Goal: Information Seeking & Learning: Learn about a topic

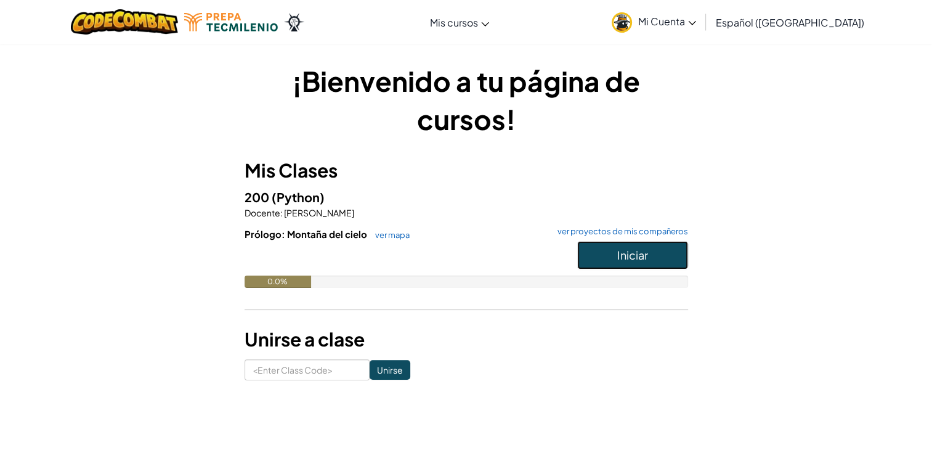
click at [611, 245] on button "Iniciar" at bounding box center [632, 255] width 111 height 28
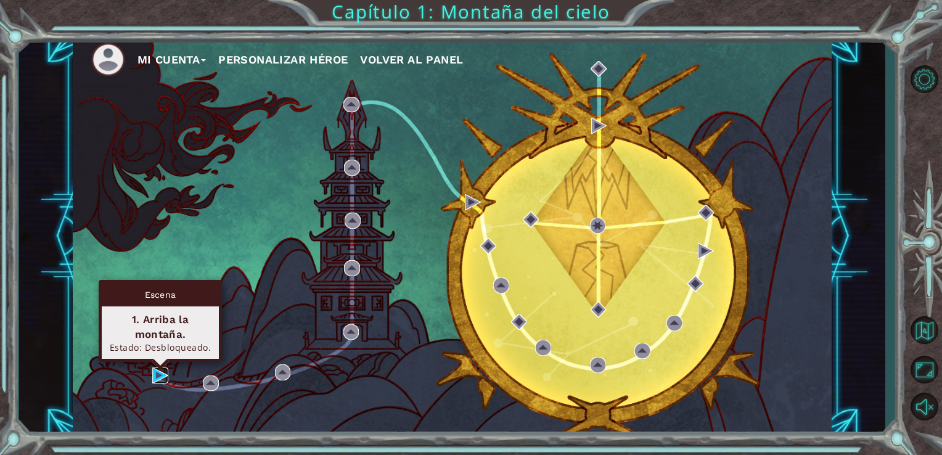
click at [159, 374] on img at bounding box center [160, 375] width 16 height 16
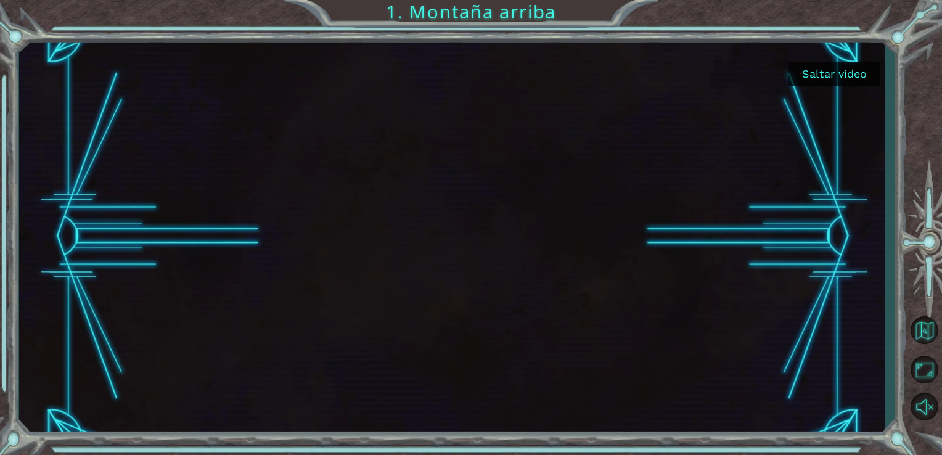
click at [816, 79] on button "Saltar video" at bounding box center [834, 74] width 92 height 24
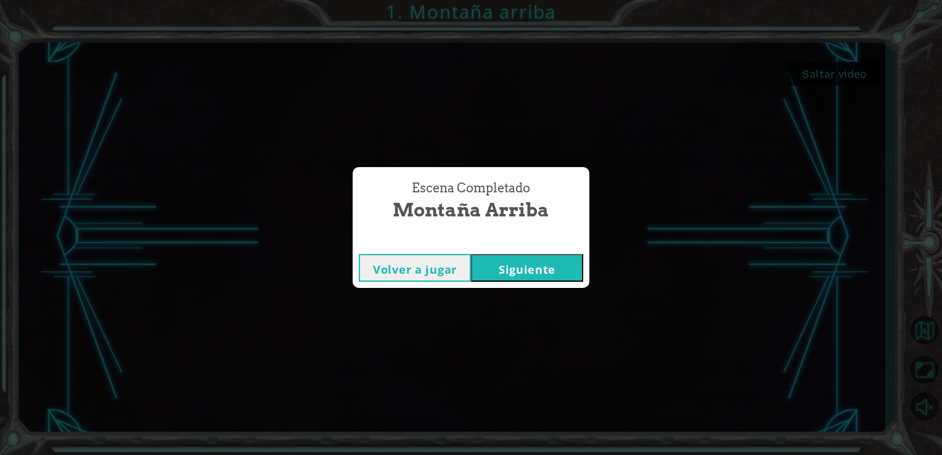
click at [548, 262] on button "Siguiente" at bounding box center [527, 268] width 112 height 28
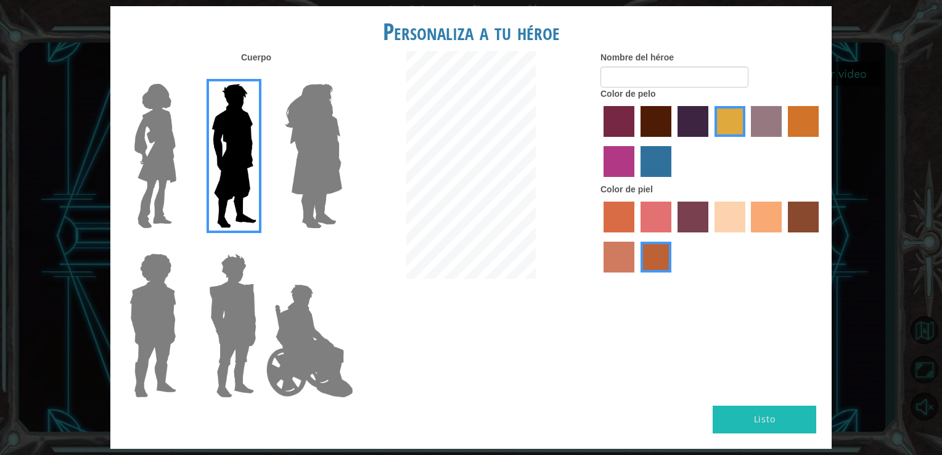
click at [216, 157] on img at bounding box center [233, 156] width 55 height 154
click at [261, 76] on input "Hero Lars" at bounding box center [261, 76] width 0 height 0
click at [231, 289] on img at bounding box center [232, 325] width 57 height 154
click at [261, 245] on input "Hero Garnet" at bounding box center [261, 245] width 0 height 0
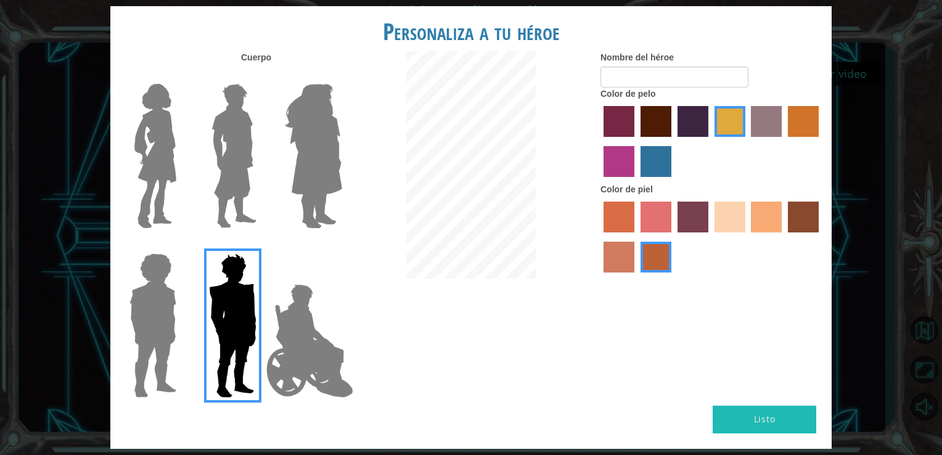
click at [716, 201] on div at bounding box center [711, 238] width 222 height 80
click at [722, 211] on label "sandy beach skin color" at bounding box center [729, 217] width 31 height 31
click at [710, 237] on input "sandy beach skin color" at bounding box center [710, 237] width 0 height 0
click at [646, 106] on label "maroon hair color" at bounding box center [655, 121] width 31 height 31
click at [636, 141] on input "maroon hair color" at bounding box center [636, 141] width 0 height 0
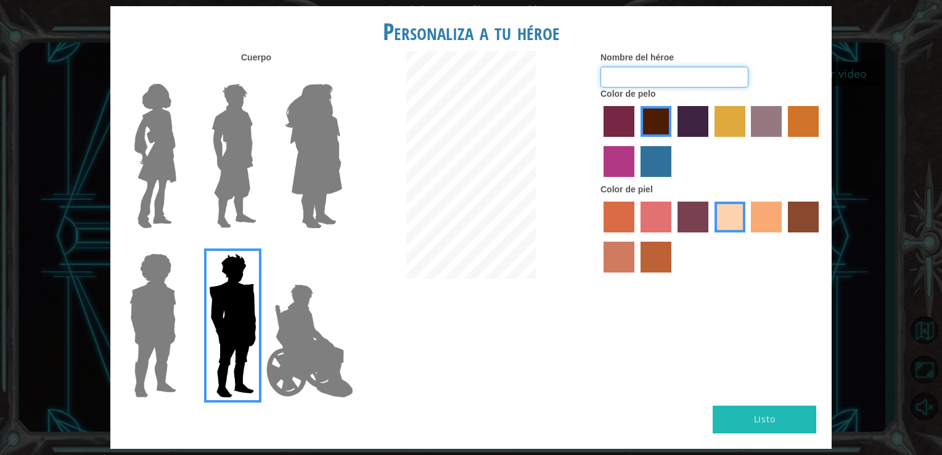
click at [648, 79] on input "Nombre del héroe" at bounding box center [674, 77] width 148 height 21
type input "[PERSON_NAME]"
click at [757, 406] on button "Listo" at bounding box center [764, 419] width 104 height 28
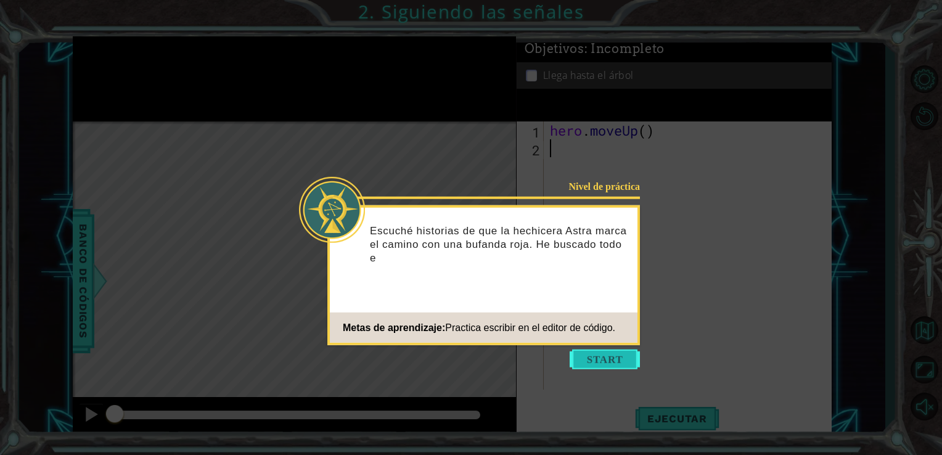
click at [598, 351] on button "Start" at bounding box center [604, 359] width 70 height 20
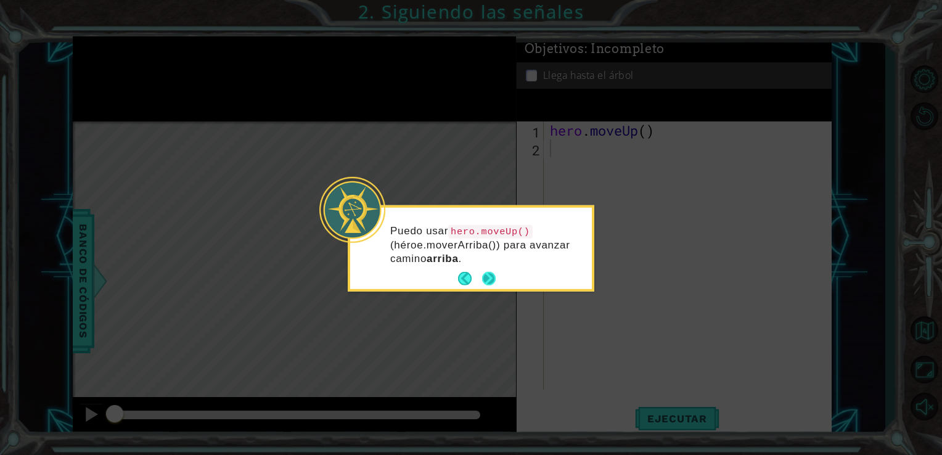
click at [488, 277] on button "Next" at bounding box center [488, 279] width 18 height 18
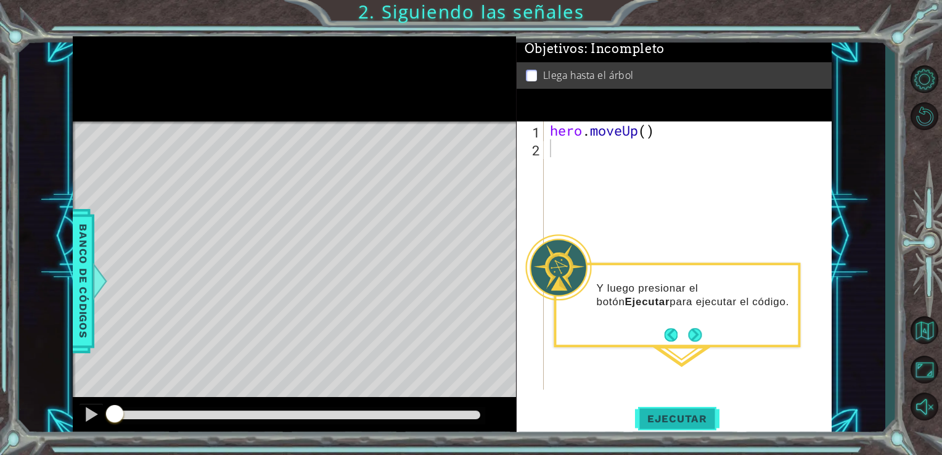
click at [666, 423] on span "Ejecutar" at bounding box center [677, 418] width 84 height 12
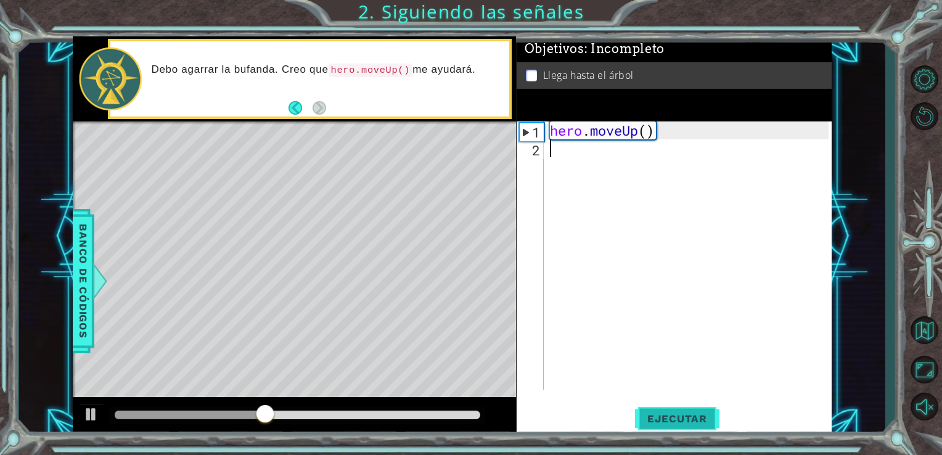
click at [666, 423] on span "Ejecutar" at bounding box center [677, 418] width 84 height 12
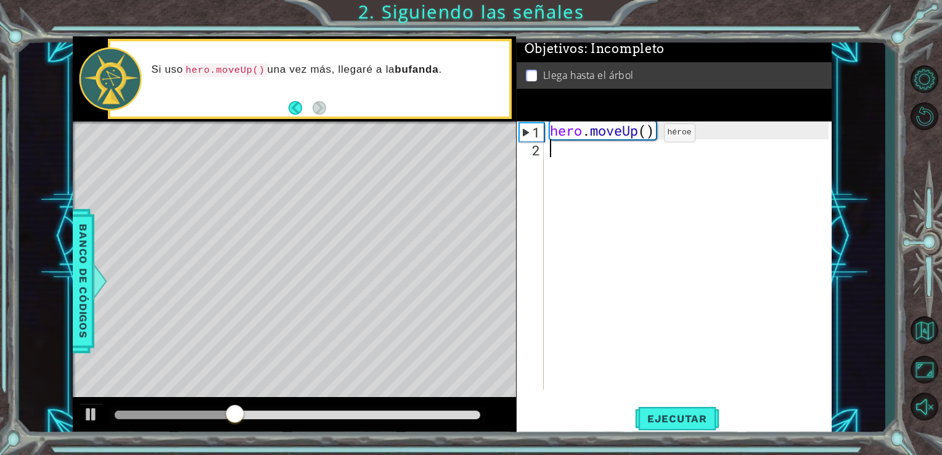
click at [645, 136] on div "hero . moveUp ( )" at bounding box center [691, 273] width 288 height 304
type textarea "hero.moveUp()"
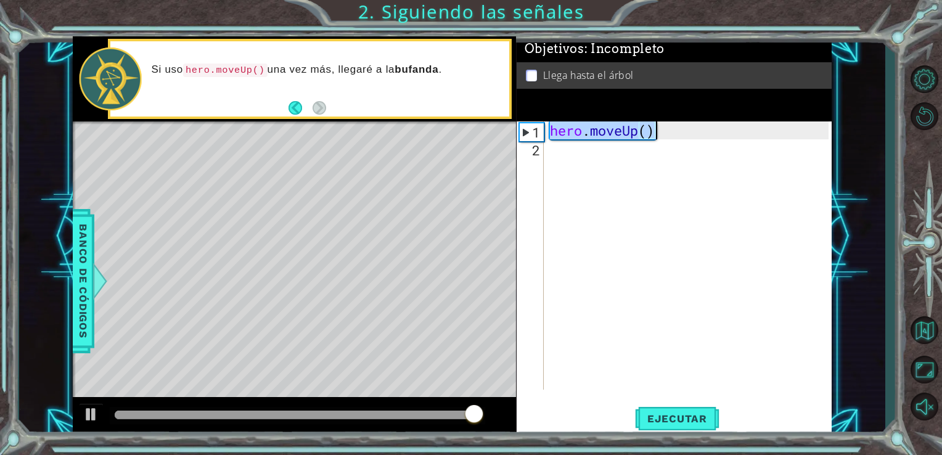
drag, startPoint x: 552, startPoint y: 134, endPoint x: 670, endPoint y: 138, distance: 117.8
click at [670, 138] on div "hero . moveUp ( )" at bounding box center [691, 273] width 288 height 304
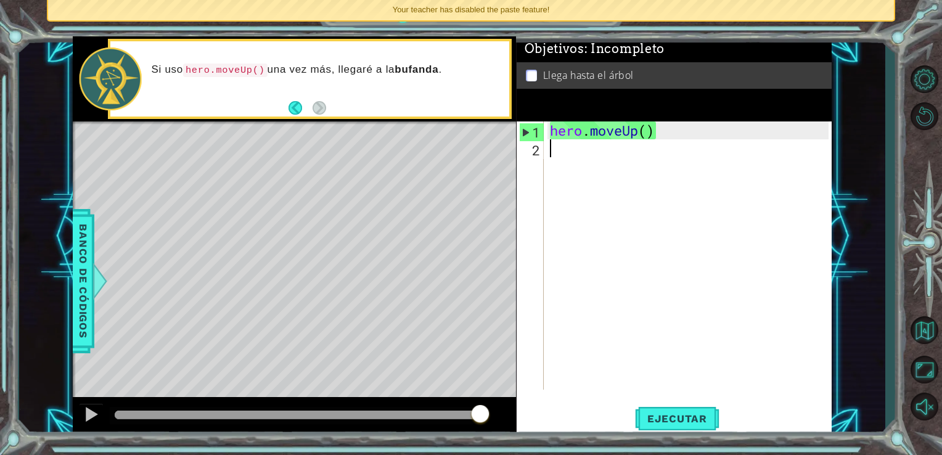
click at [606, 148] on div "hero . moveUp ( )" at bounding box center [691, 273] width 288 height 304
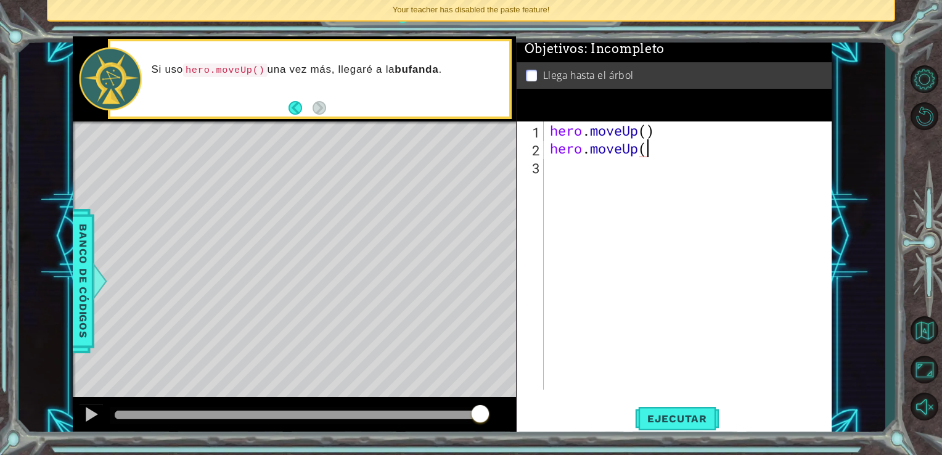
scroll to position [0, 4]
type textarea "hero.moveUp()"
click at [683, 425] on span "Ejecutar" at bounding box center [677, 418] width 84 height 12
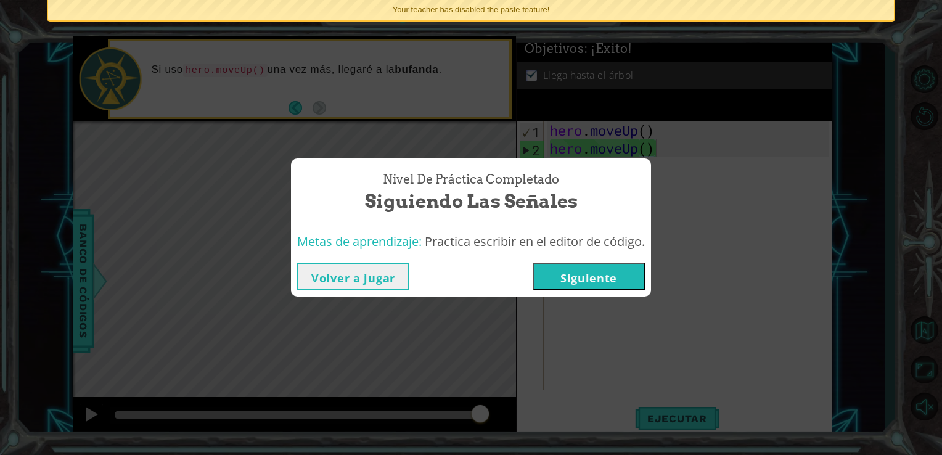
click at [558, 277] on button "Siguiente" at bounding box center [588, 277] width 112 height 28
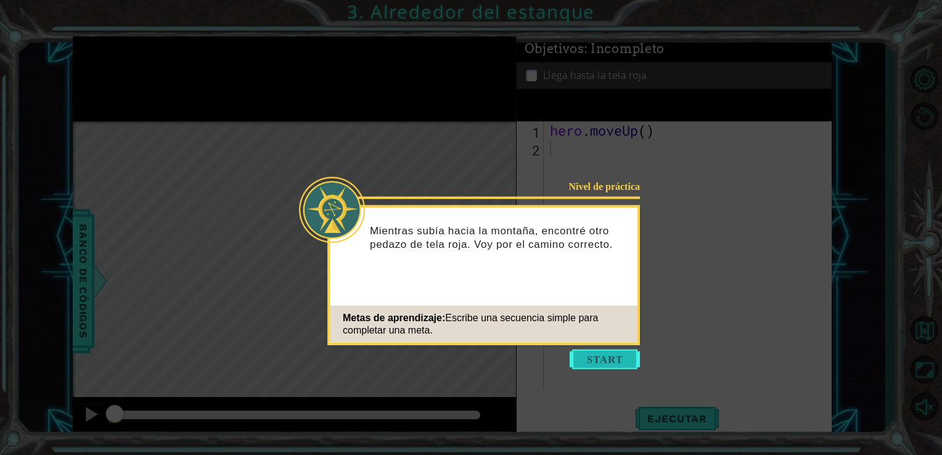
click at [605, 359] on button "Start" at bounding box center [604, 359] width 70 height 20
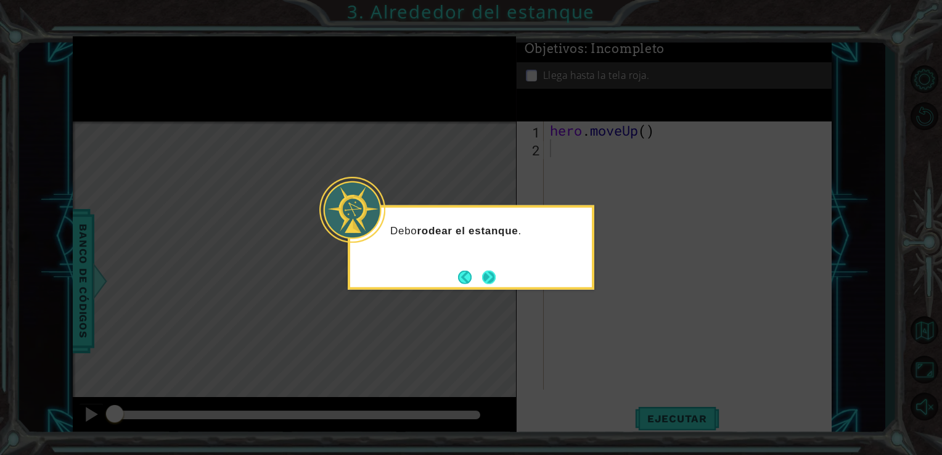
click at [483, 272] on button "Next" at bounding box center [488, 277] width 14 height 14
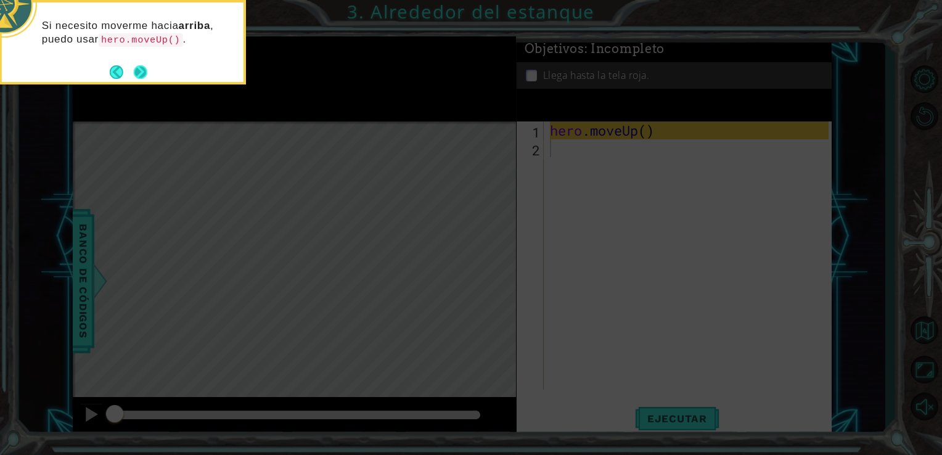
click at [142, 69] on button "Next" at bounding box center [141, 72] width 14 height 14
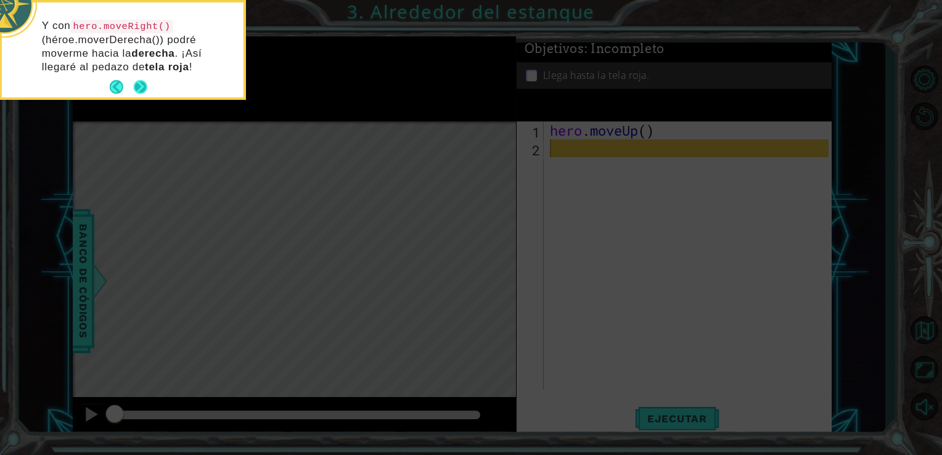
click at [141, 94] on button "Next" at bounding box center [140, 87] width 16 height 16
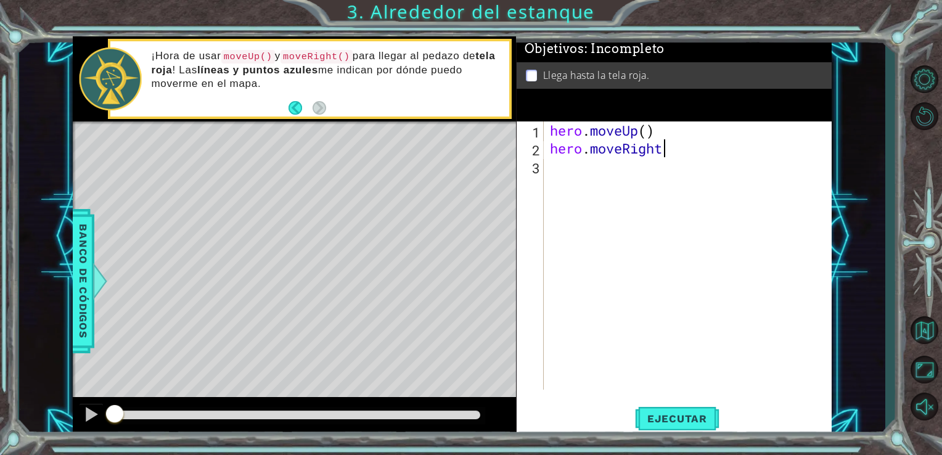
scroll to position [0, 5]
click at [659, 132] on div "hero . moveUp ( ) hero . moveRight ( )" at bounding box center [691, 273] width 288 height 304
type textarea "hero.moveUp()"
click at [644, 137] on div "hero . moveUp ( ) hero . moveRight ( )" at bounding box center [691, 273] width 288 height 304
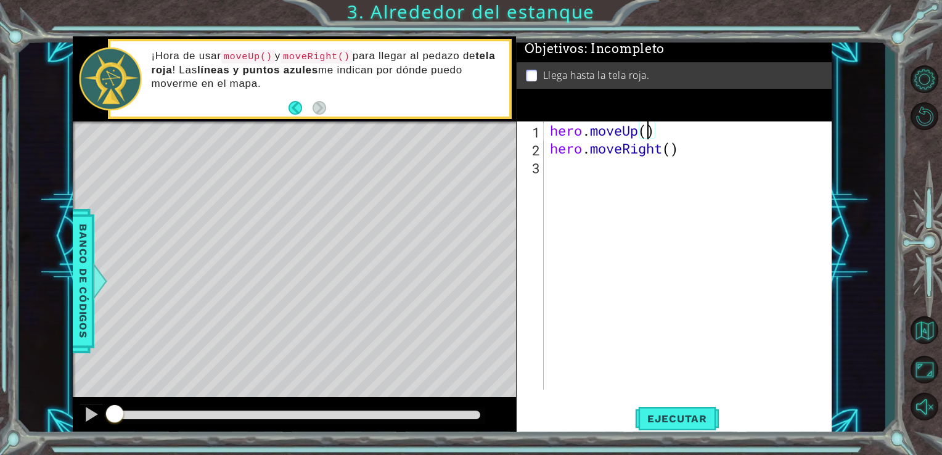
type textarea "hero.moveUp(2)"
click at [561, 165] on div "hero . moveUp ( 2 ) hero . moveRight ( )" at bounding box center [691, 273] width 288 height 304
type textarea "hero.moveUp()"
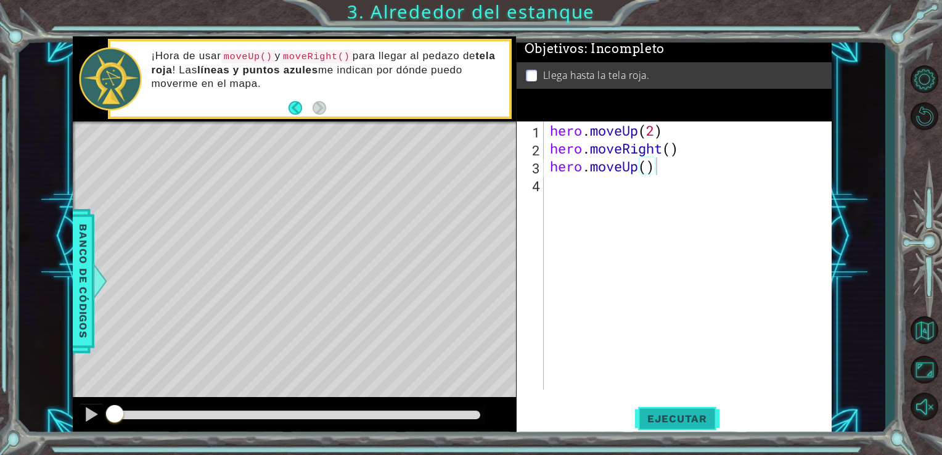
click at [669, 412] on span "Ejecutar" at bounding box center [677, 418] width 84 height 12
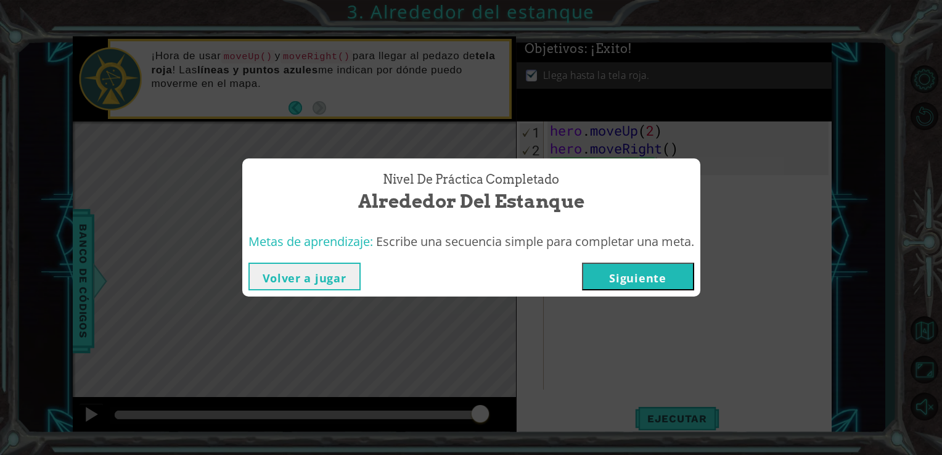
click at [616, 275] on button "Siguiente" at bounding box center [638, 277] width 112 height 28
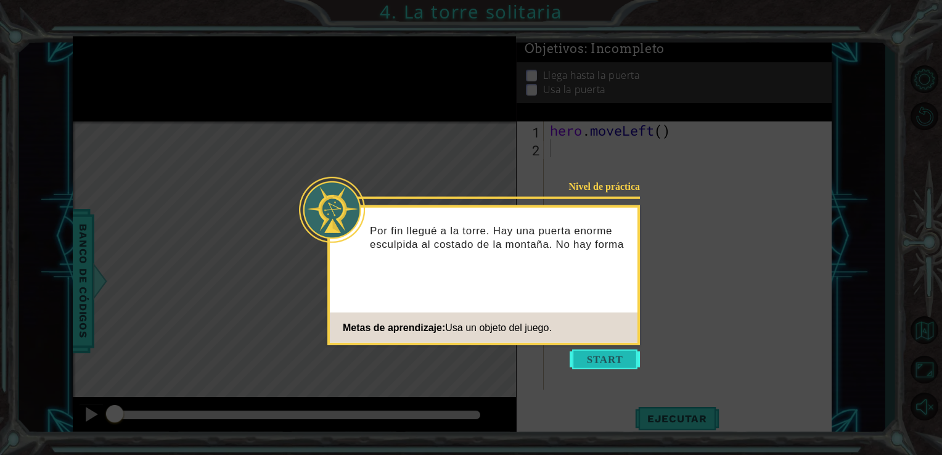
click at [599, 357] on button "Start" at bounding box center [604, 359] width 70 height 20
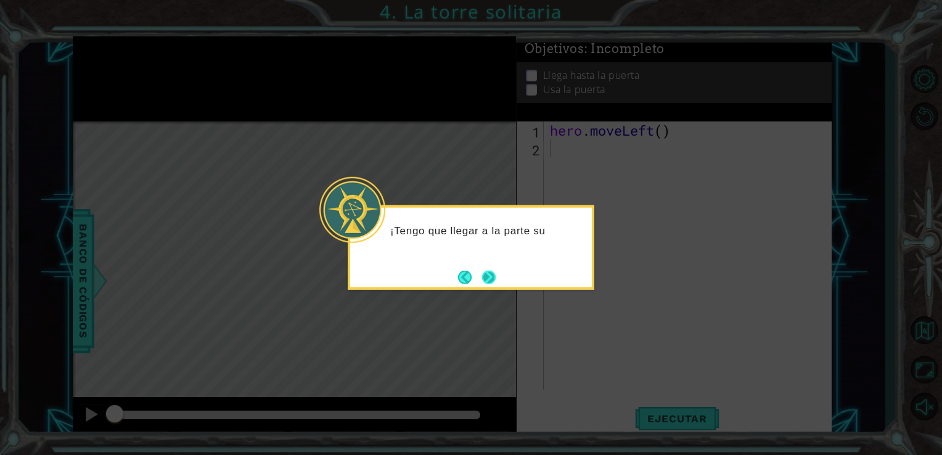
click at [491, 272] on button "Next" at bounding box center [489, 277] width 14 height 14
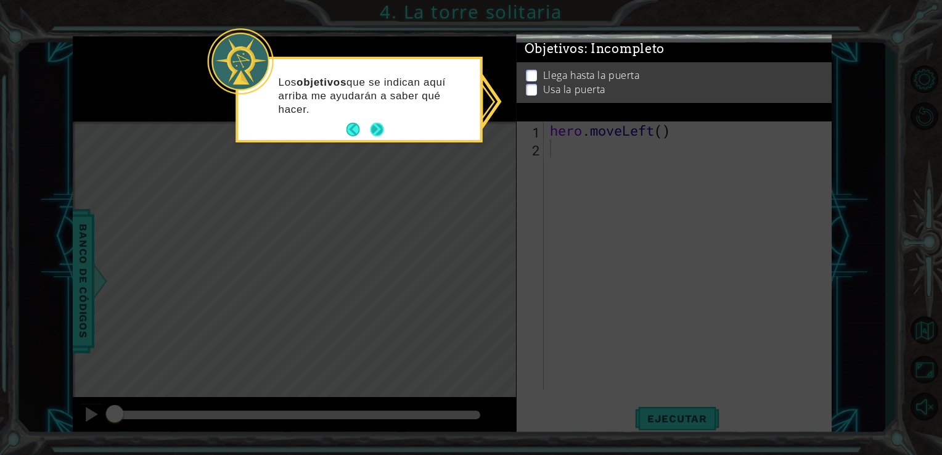
click at [381, 123] on button "Next" at bounding box center [376, 129] width 15 height 15
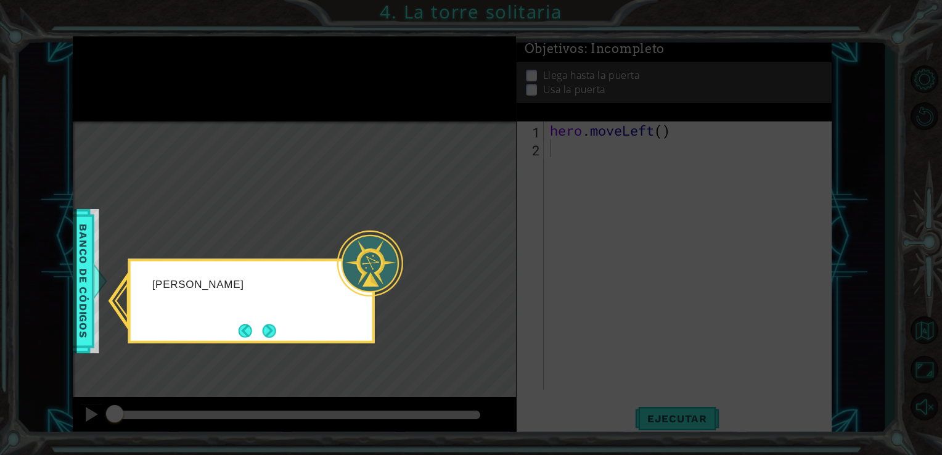
click at [381, 123] on icon at bounding box center [471, 227] width 942 height 455
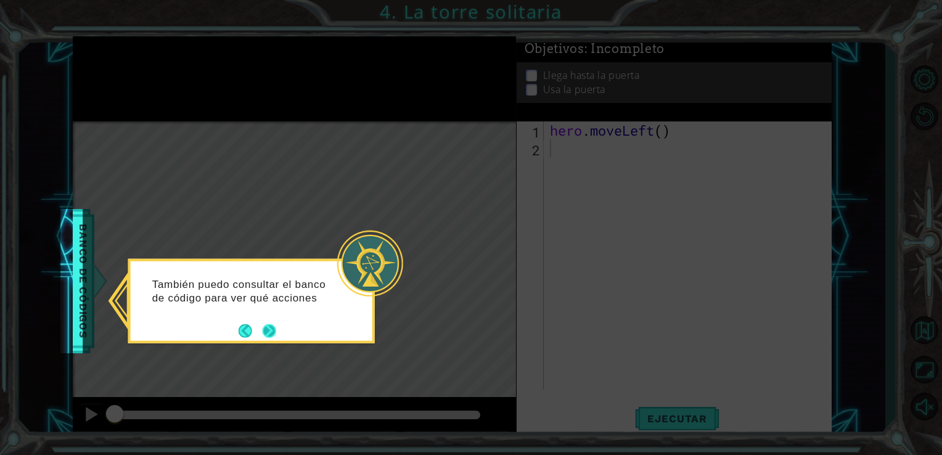
click at [265, 324] on button "Next" at bounding box center [268, 330] width 19 height 19
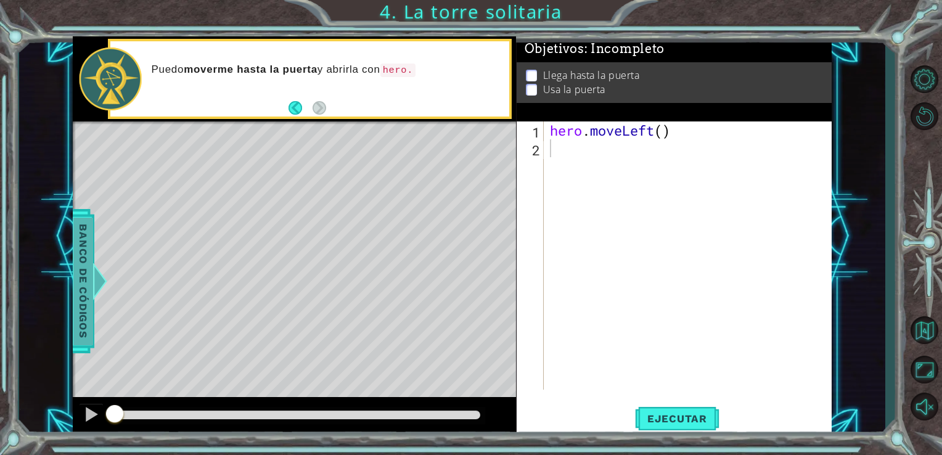
click at [92, 267] on div at bounding box center [93, 281] width 15 height 37
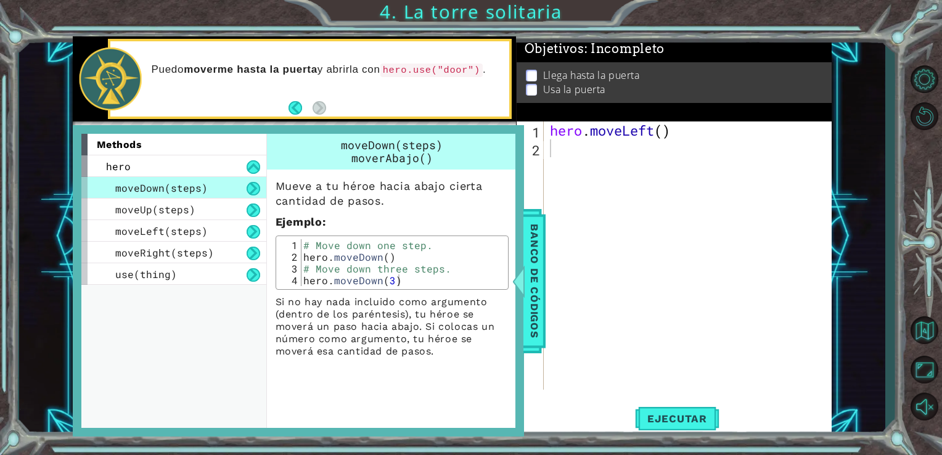
click at [253, 186] on button at bounding box center [253, 189] width 14 height 14
click at [526, 259] on span "Banco de códigos" at bounding box center [527, 281] width 20 height 128
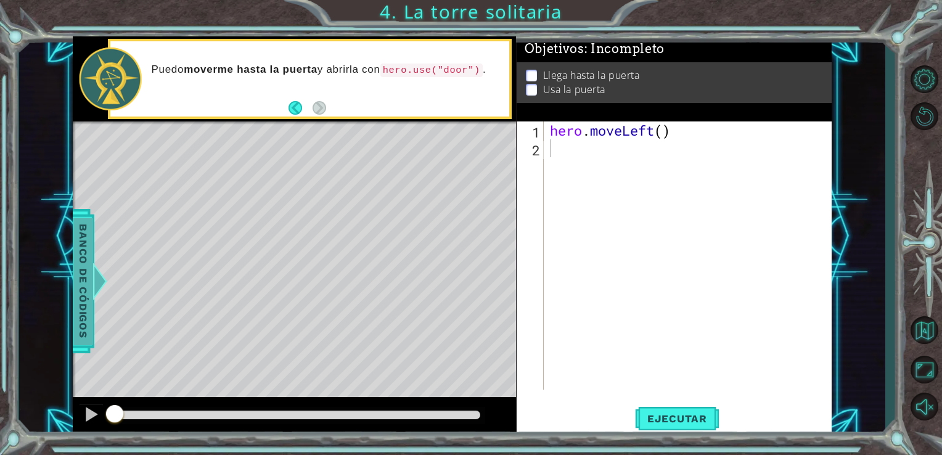
click at [83, 235] on span "Banco de códigos" at bounding box center [73, 281] width 20 height 128
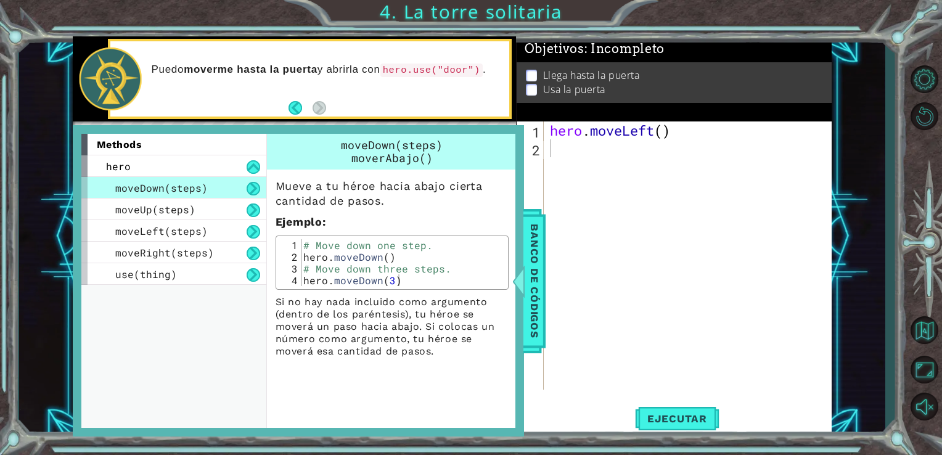
click at [519, 251] on div "methods hero moveDown(steps) moveUp(steps) moveLeft(steps) moveRight(steps) use…" at bounding box center [298, 281] width 451 height 312
click at [532, 261] on span "Banco de códigos" at bounding box center [529, 281] width 20 height 128
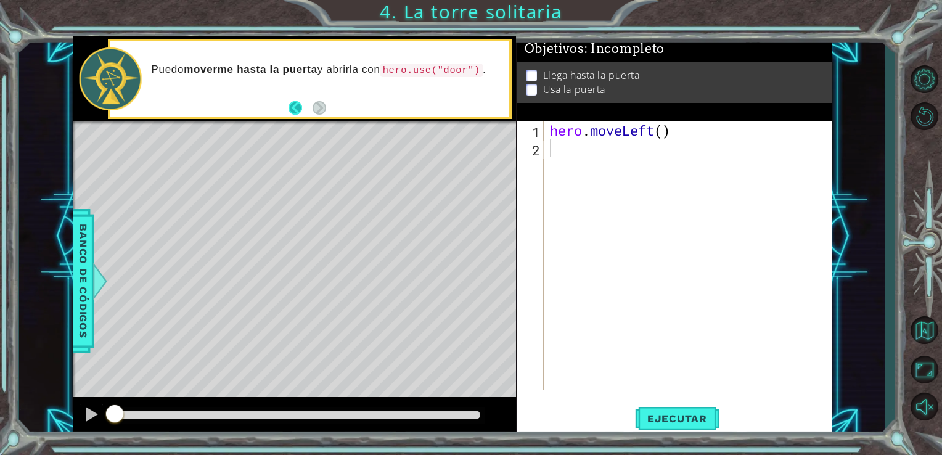
click at [293, 105] on button "Back" at bounding box center [300, 108] width 24 height 14
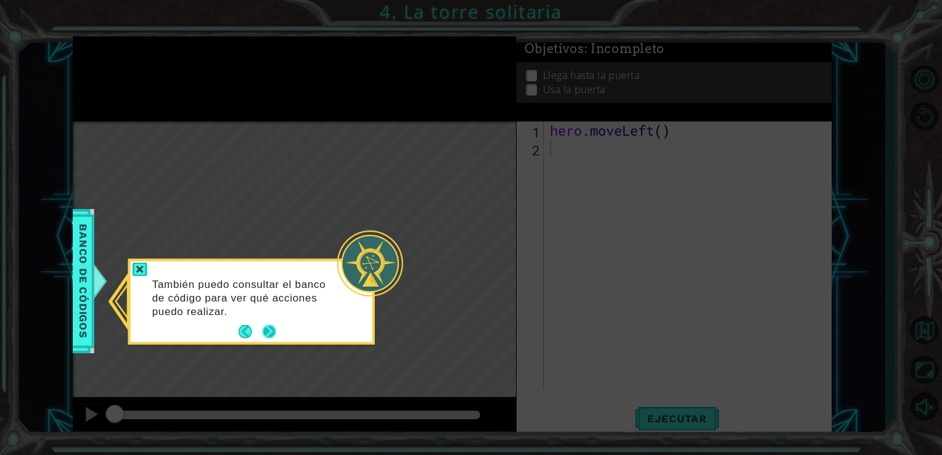
click at [263, 328] on button "Next" at bounding box center [268, 331] width 15 height 15
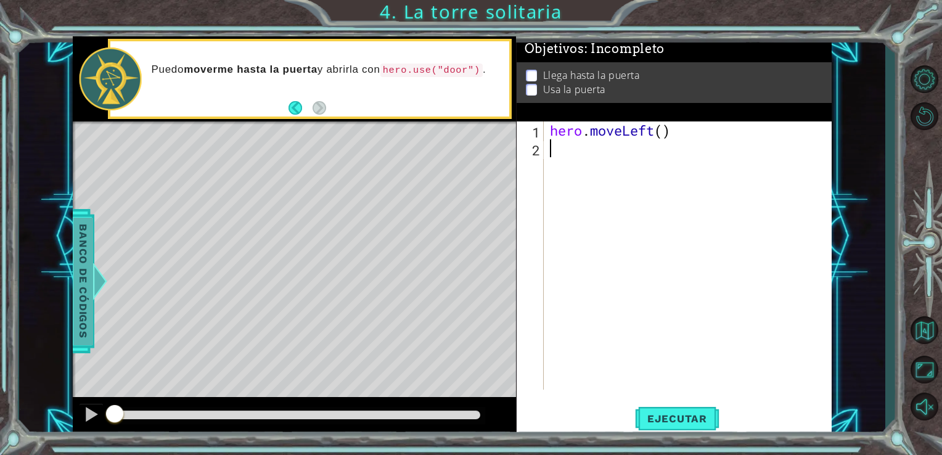
click at [76, 313] on span "Banco de códigos" at bounding box center [80, 281] width 20 height 128
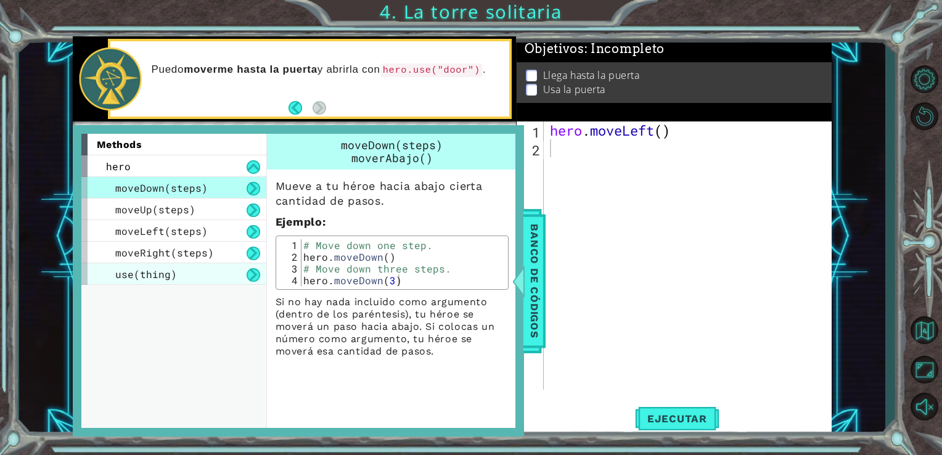
click at [169, 280] on div "use(thing)" at bounding box center [173, 274] width 185 height 22
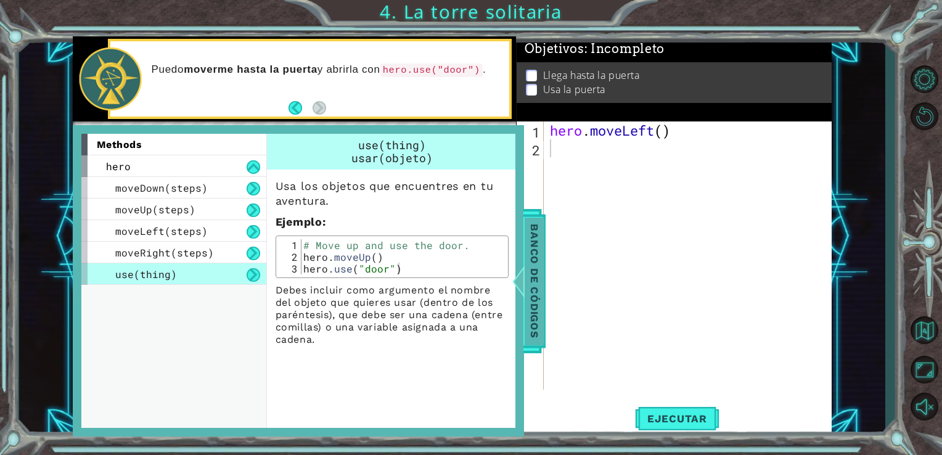
click at [535, 280] on span "Banco de códigos" at bounding box center [527, 281] width 20 height 128
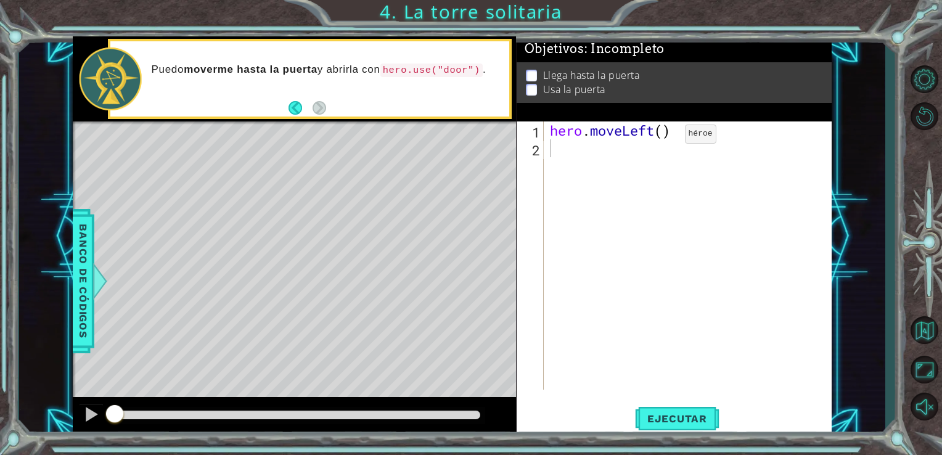
click at [666, 137] on div "hero . moveLeft ( )" at bounding box center [691, 273] width 288 height 304
type textarea "hero.moveLeft(2)"
click at [582, 158] on div "hero . moveLeft ( 2 )" at bounding box center [691, 273] width 288 height 304
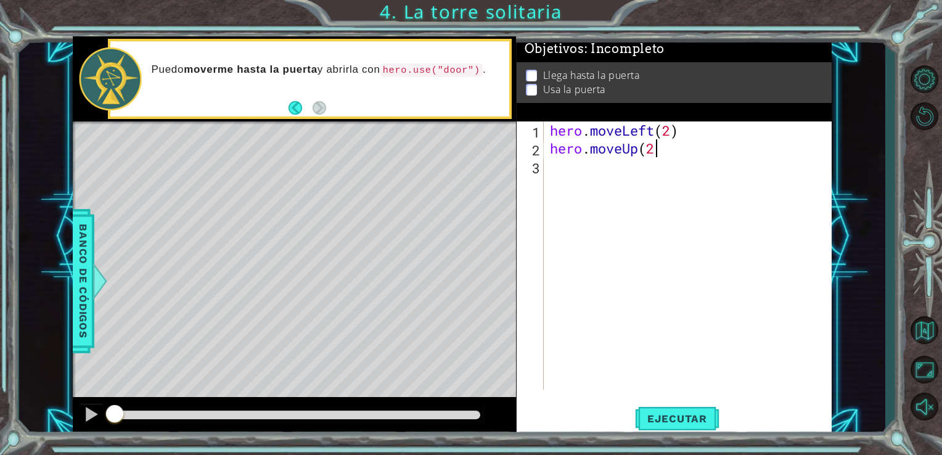
type textarea "hero.moveUp(2)"
click at [588, 171] on div "hero . moveLeft ( 2 ) hero . moveUp ( 2 )" at bounding box center [691, 273] width 288 height 304
type textarea "hero.moveRight(2)"
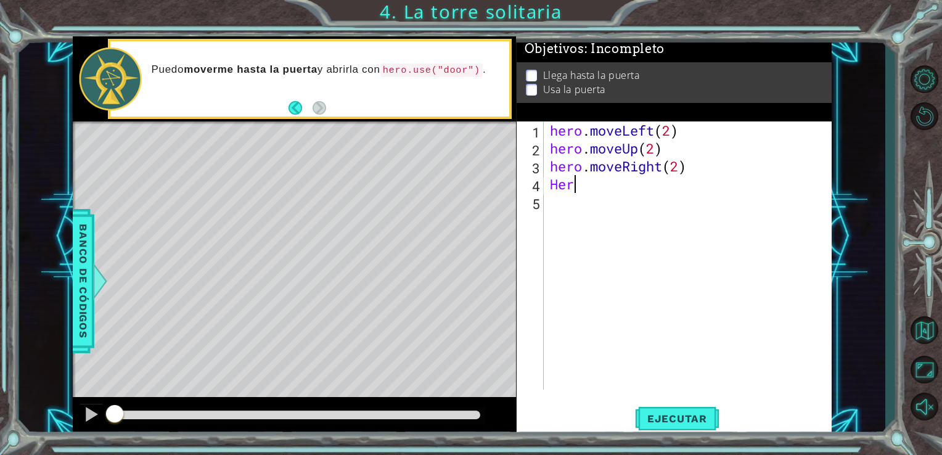
scroll to position [0, 0]
type textarea "H"
type textarea "hero.moveUp()"
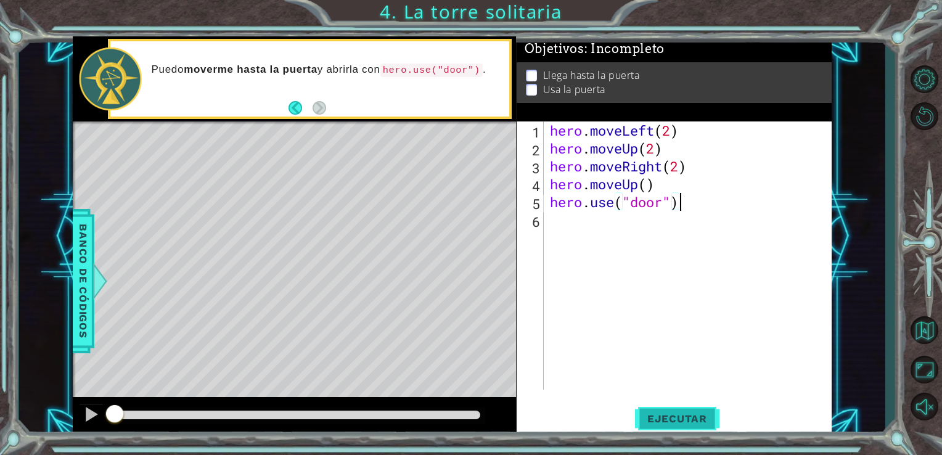
click at [674, 405] on button "Ejecutar" at bounding box center [677, 417] width 84 height 31
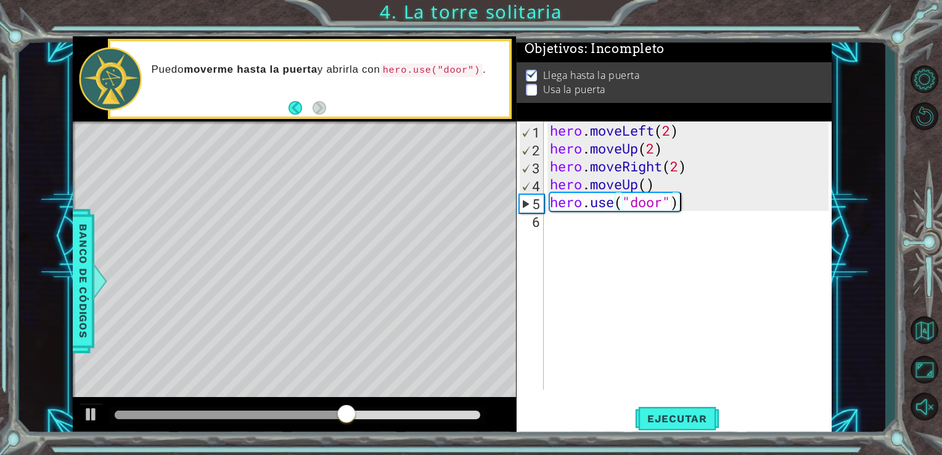
click at [664, 184] on div "hero . moveLeft ( 2 ) hero . moveUp ( 2 ) hero . moveRight ( 2 ) hero . moveUp …" at bounding box center [691, 273] width 288 height 304
type textarea "h"
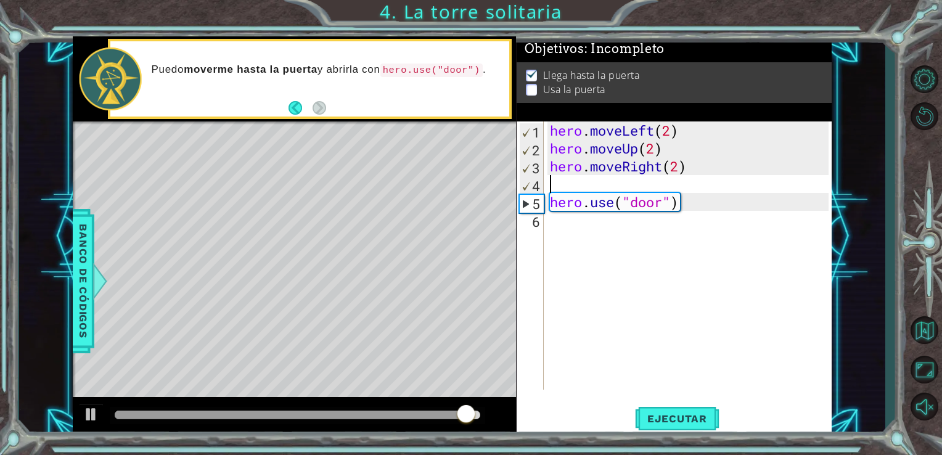
type textarea "hero.moveRight(2)"
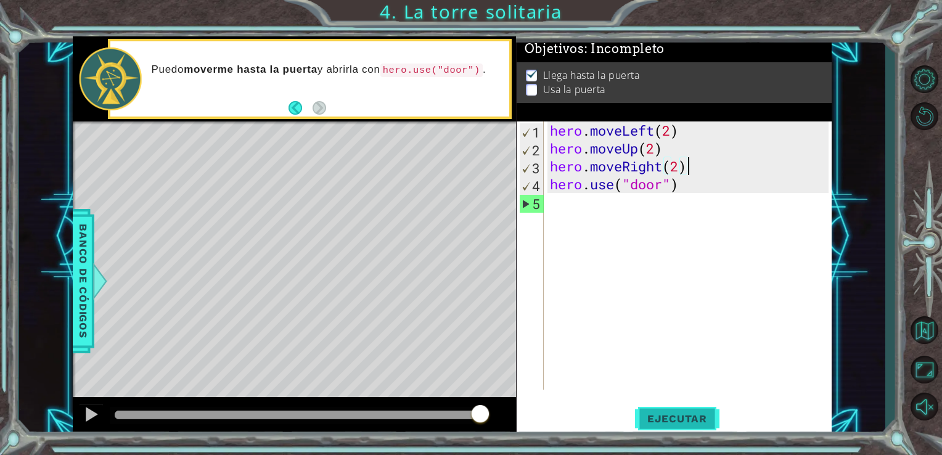
click at [668, 418] on span "Ejecutar" at bounding box center [677, 418] width 84 height 12
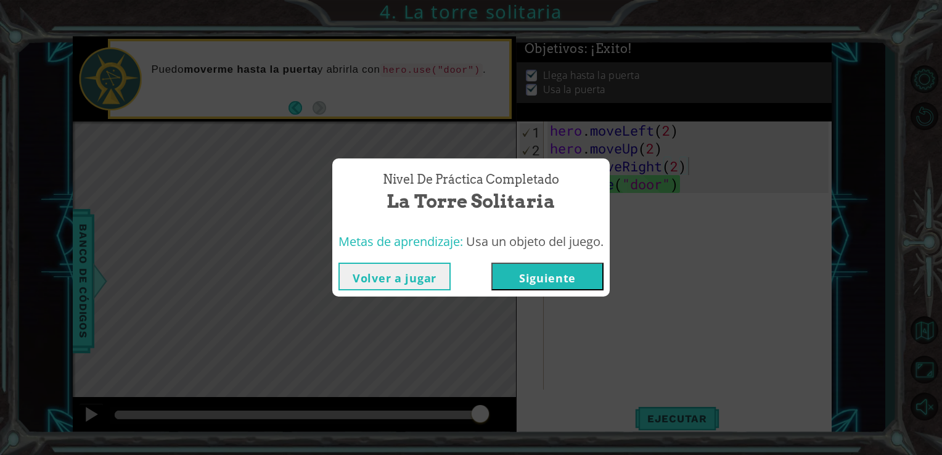
click at [563, 270] on button "Siguiente" at bounding box center [547, 277] width 112 height 28
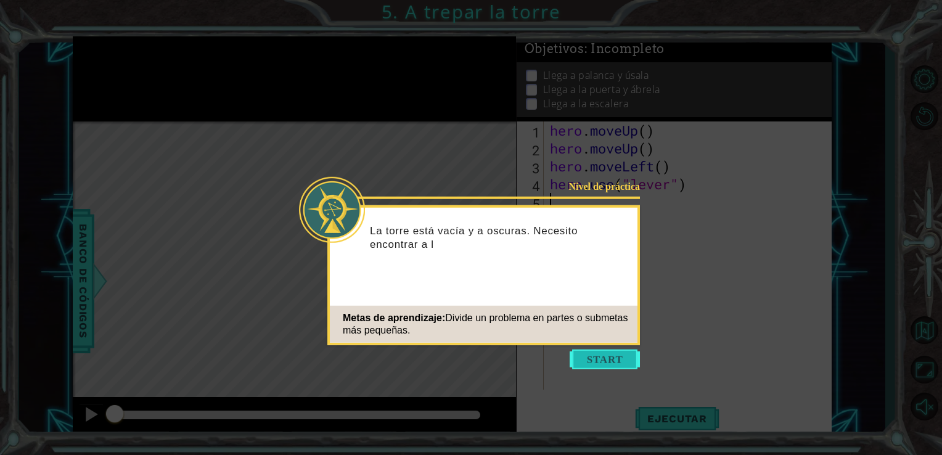
click at [606, 360] on button "Start" at bounding box center [604, 359] width 70 height 20
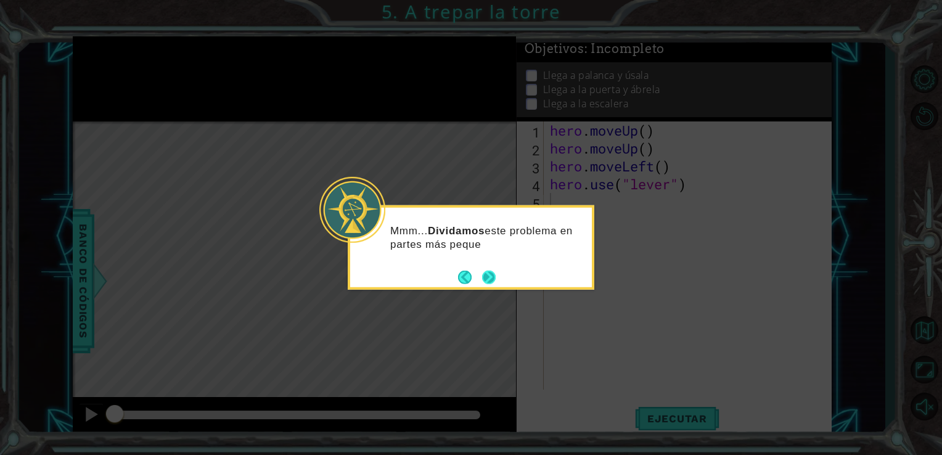
click at [487, 272] on button "Next" at bounding box center [489, 277] width 14 height 14
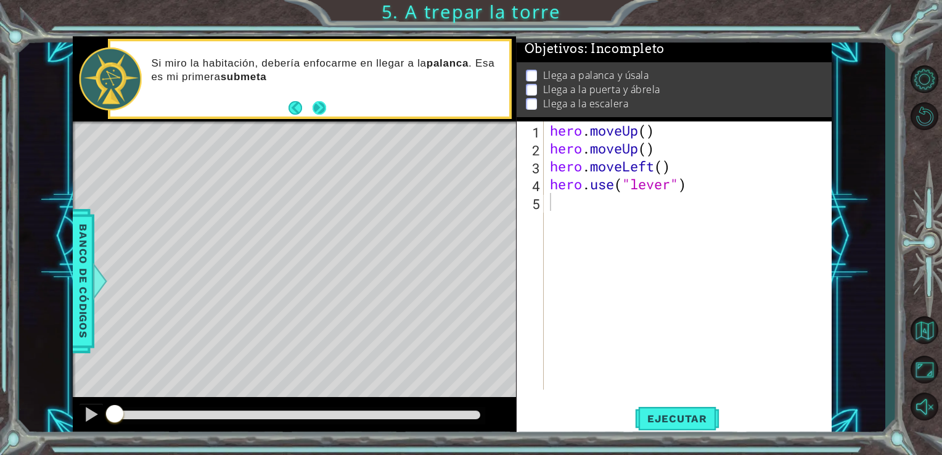
click at [320, 105] on button "Next" at bounding box center [319, 108] width 14 height 14
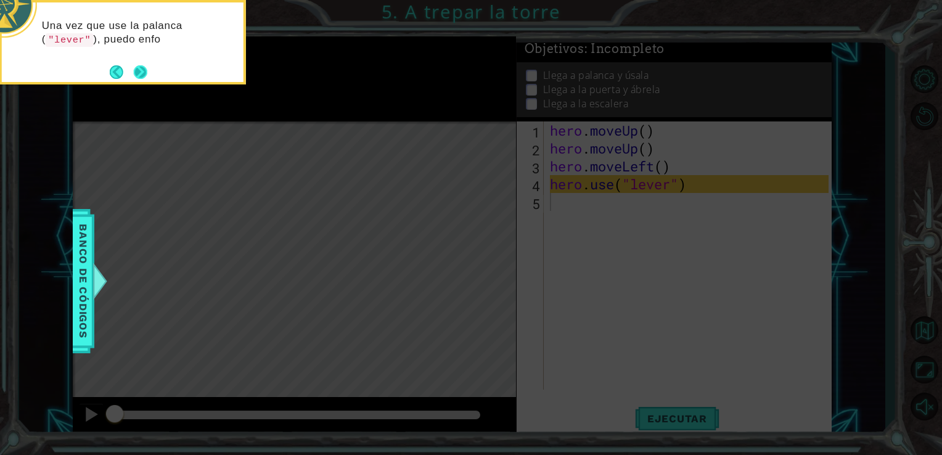
click at [144, 71] on button "Next" at bounding box center [140, 72] width 14 height 14
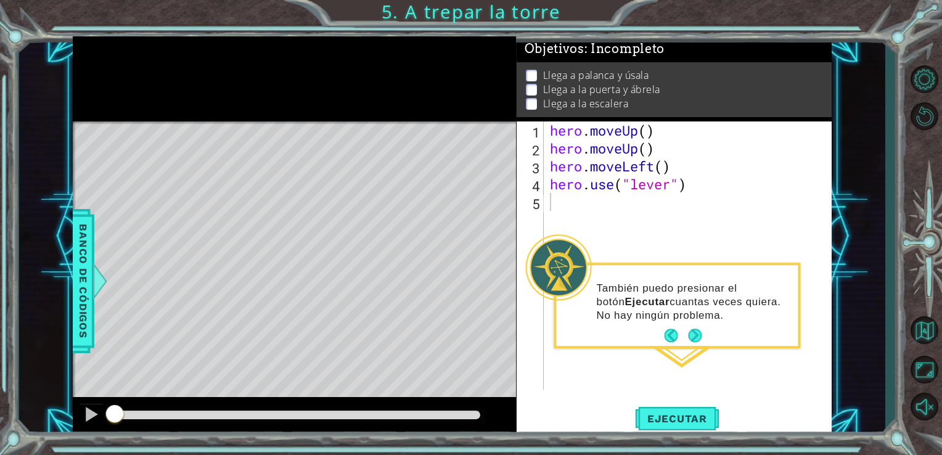
click at [690, 347] on div "También puedo presionar el botón Ejecutar cuantas veces quiera. No hay ningún p…" at bounding box center [676, 306] width 246 height 86
click at [695, 328] on footer at bounding box center [683, 336] width 38 height 18
click at [676, 373] on div "hero . moveUp ( ) hero . moveUp ( ) hero . moveLeft ( ) hero . use ( "lever" )" at bounding box center [691, 273] width 288 height 304
click at [669, 415] on span "Ejecutar" at bounding box center [677, 418] width 84 height 12
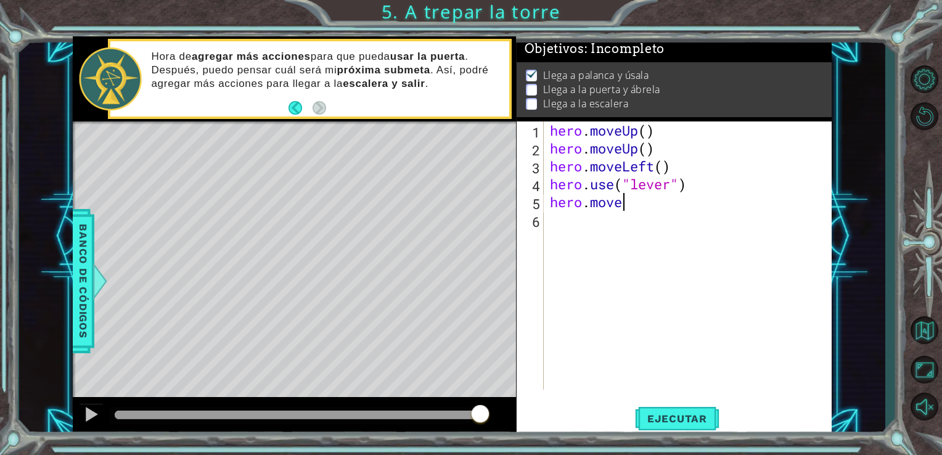
scroll to position [0, 2]
type textarea "hero.move"
click at [83, 275] on span "Banco de códigos" at bounding box center [83, 281] width 20 height 128
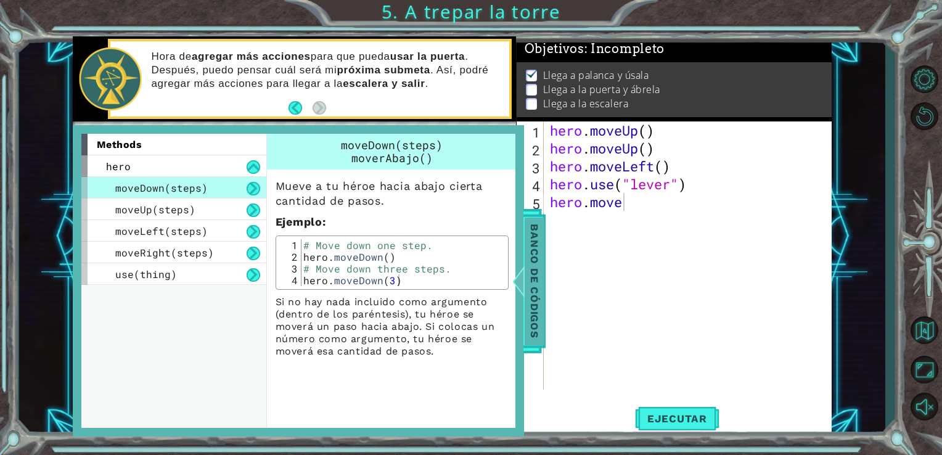
click at [535, 266] on span "Banco de códigos" at bounding box center [534, 281] width 20 height 128
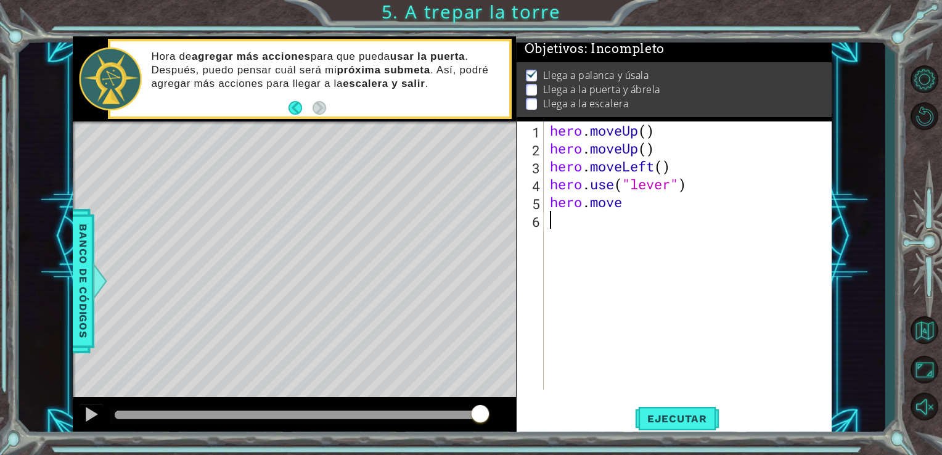
click at [639, 216] on div "hero . moveUp ( ) hero . moveUp ( ) hero . moveLeft ( ) hero . use ( "lever" ) …" at bounding box center [691, 273] width 288 height 304
click at [637, 206] on div "hero . moveUp ( ) hero . moveUp ( ) hero . moveLeft ( ) hero . use ( "lever" ) …" at bounding box center [691, 273] width 288 height 304
type textarea "hero.moveRight(3)"
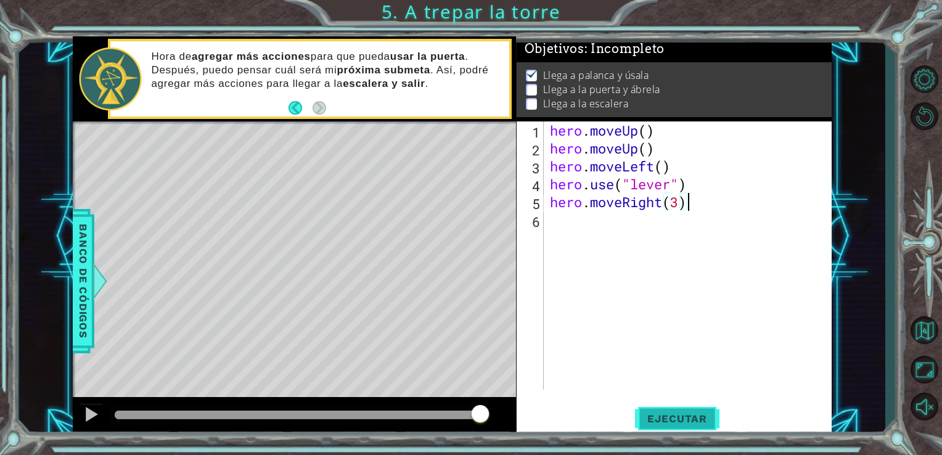
click at [672, 410] on button "Ejecutar" at bounding box center [677, 417] width 84 height 31
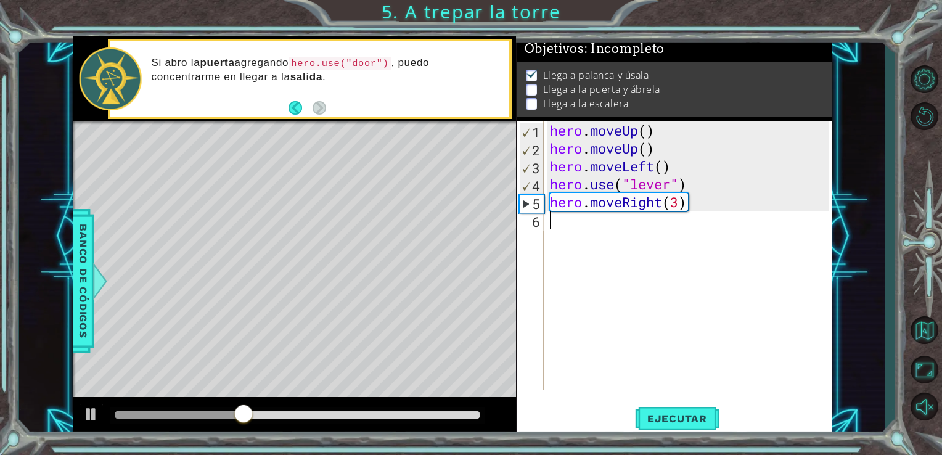
click at [582, 226] on div "hero . moveUp ( ) hero . moveUp ( ) hero . moveLeft ( ) hero . use ( "lever" ) …" at bounding box center [691, 273] width 288 height 304
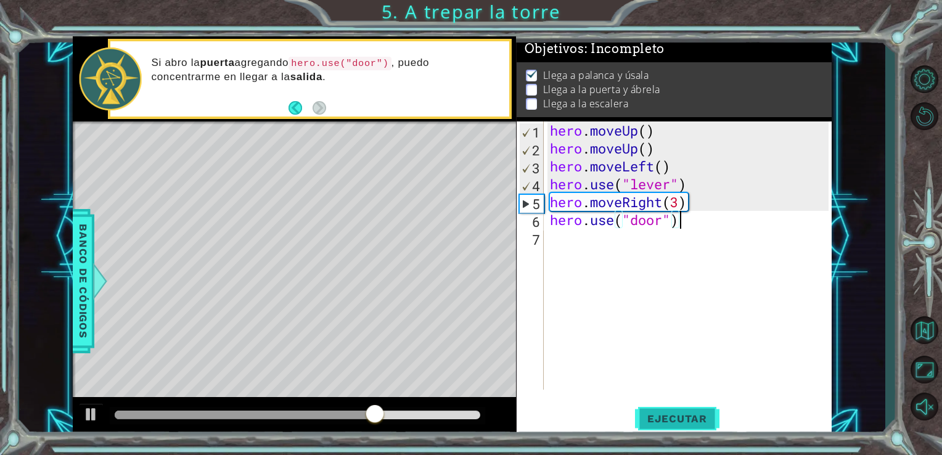
type textarea "hero.use("door")"
click at [699, 418] on span "Ejecutar" at bounding box center [677, 418] width 84 height 12
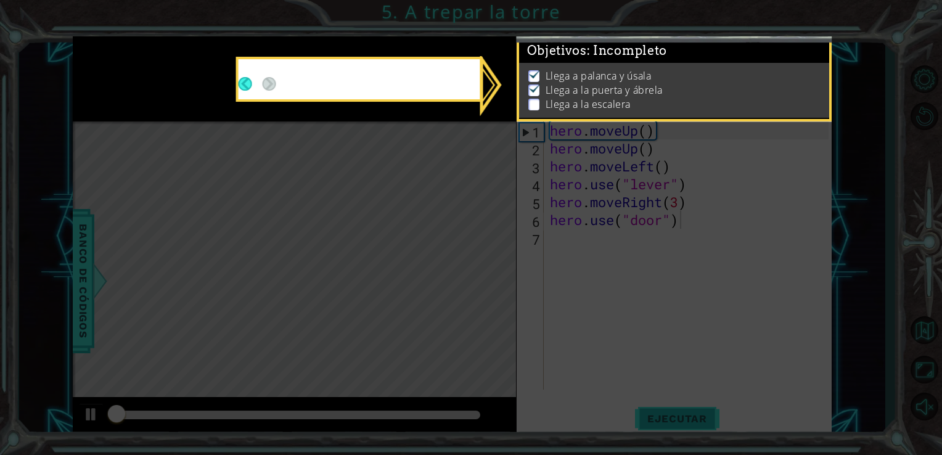
scroll to position [5, 0]
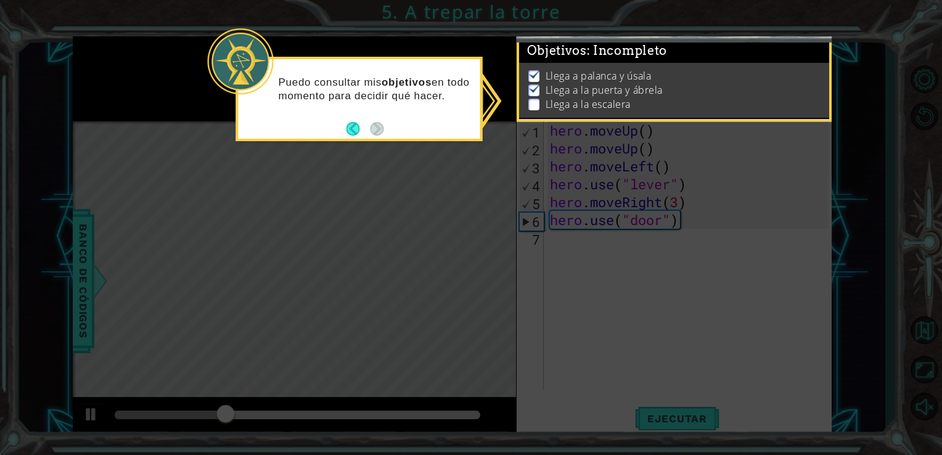
click at [469, 150] on icon at bounding box center [471, 227] width 942 height 455
click at [461, 94] on p "Puedo consultar mis objetivos en todo momento para decidir qué hacer." at bounding box center [375, 89] width 193 height 27
click at [535, 99] on p at bounding box center [533, 105] width 11 height 12
click at [351, 133] on button "Back" at bounding box center [358, 129] width 24 height 14
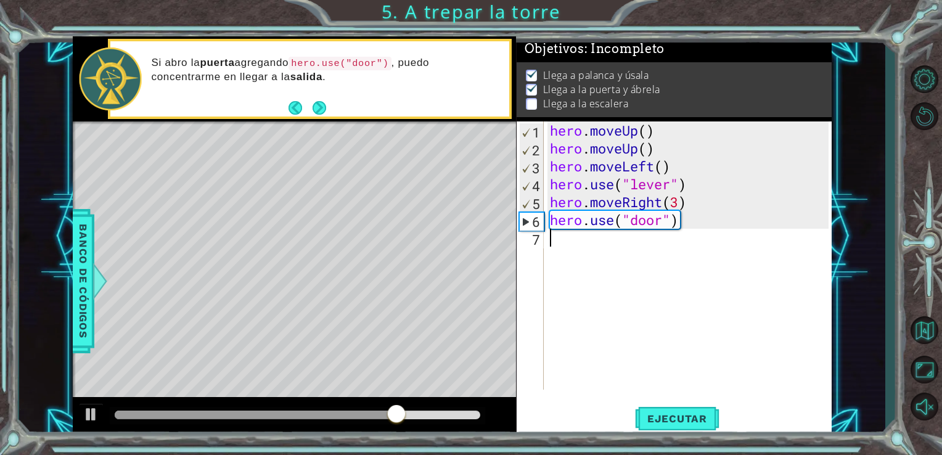
click at [579, 250] on div "hero . moveUp ( ) hero . moveUp ( ) hero . moveLeft ( ) hero . use ( "lever" ) …" at bounding box center [691, 273] width 288 height 304
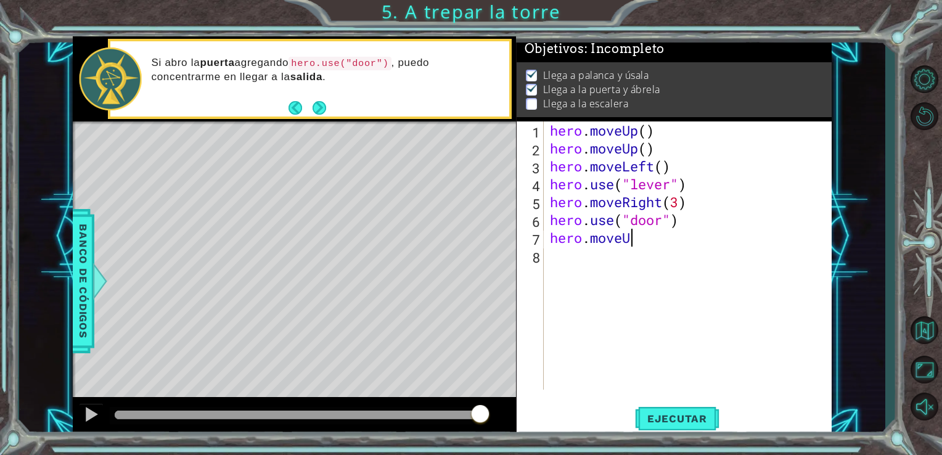
scroll to position [0, 3]
type textarea "hero.moveUp(2)"
type textarea "hero.moveLeft(3)"
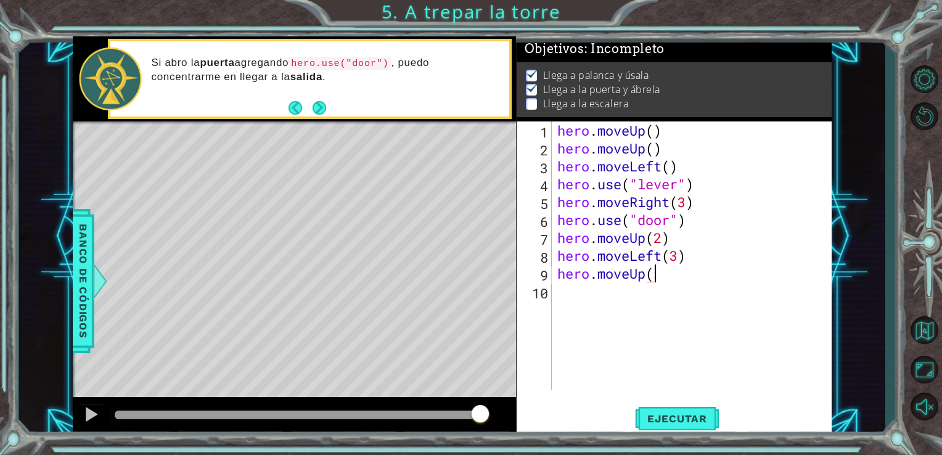
scroll to position [0, 4]
type textarea "hero.moveUp()"
click at [661, 424] on span "Ejecutar" at bounding box center [677, 418] width 84 height 12
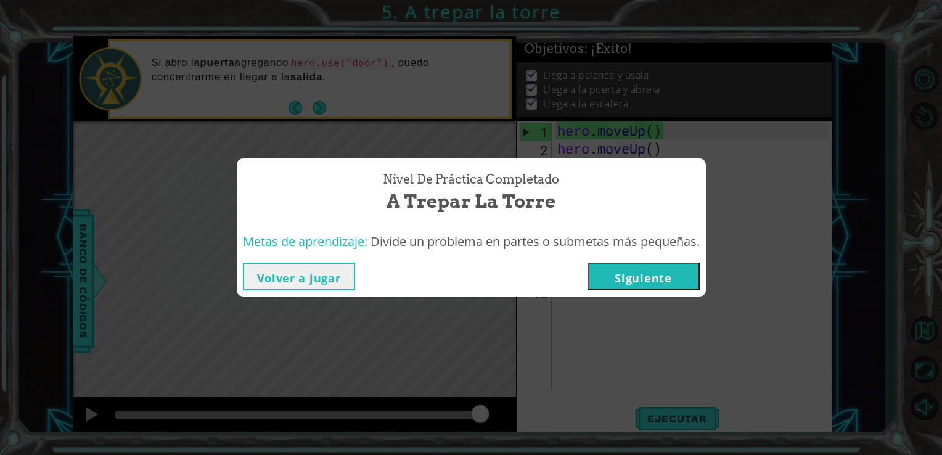
click at [660, 284] on button "Siguiente" at bounding box center [643, 277] width 112 height 28
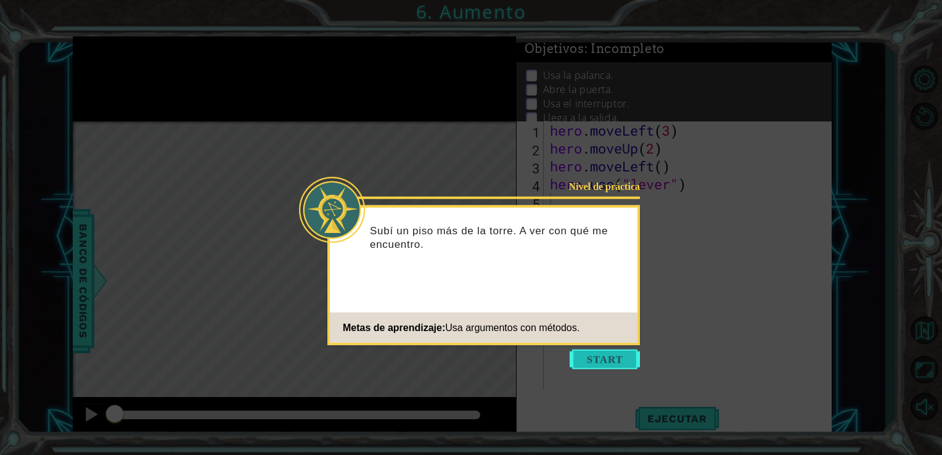
click at [613, 359] on button "Start" at bounding box center [604, 359] width 70 height 20
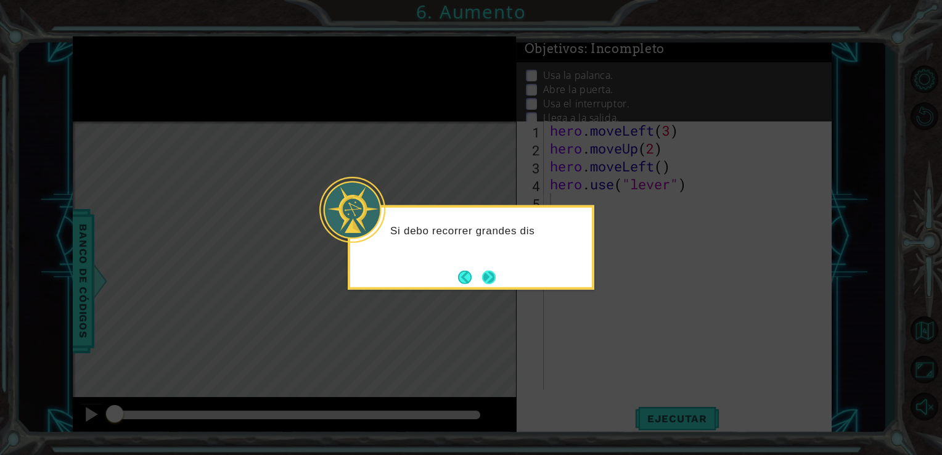
click at [482, 277] on button "Next" at bounding box center [488, 277] width 14 height 14
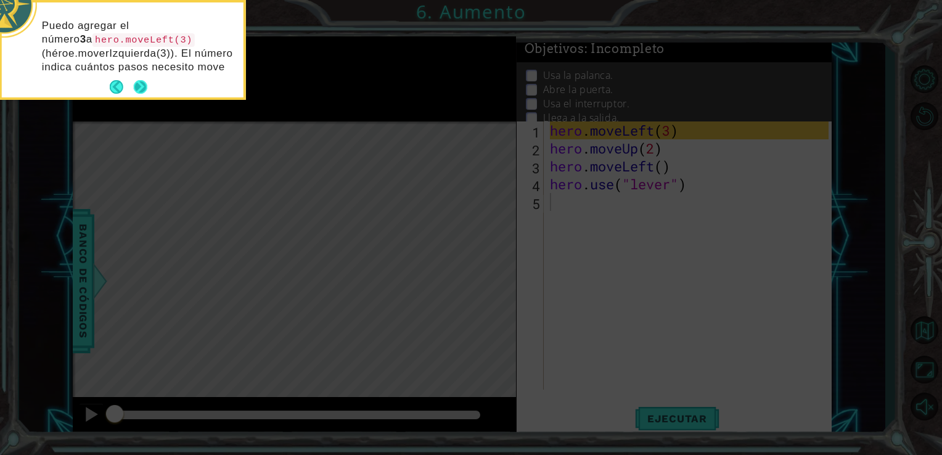
click at [139, 84] on div "Puedo agregar el número 3 a hero.moveLeft(3) (héroe.moverIzquierda(3)). El núme…" at bounding box center [123, 49] width 242 height 95
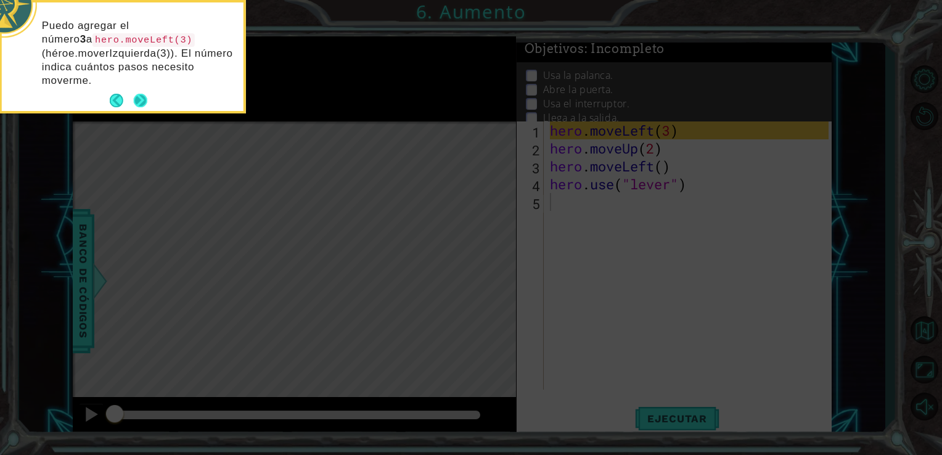
click at [141, 101] on button "Next" at bounding box center [140, 101] width 14 height 14
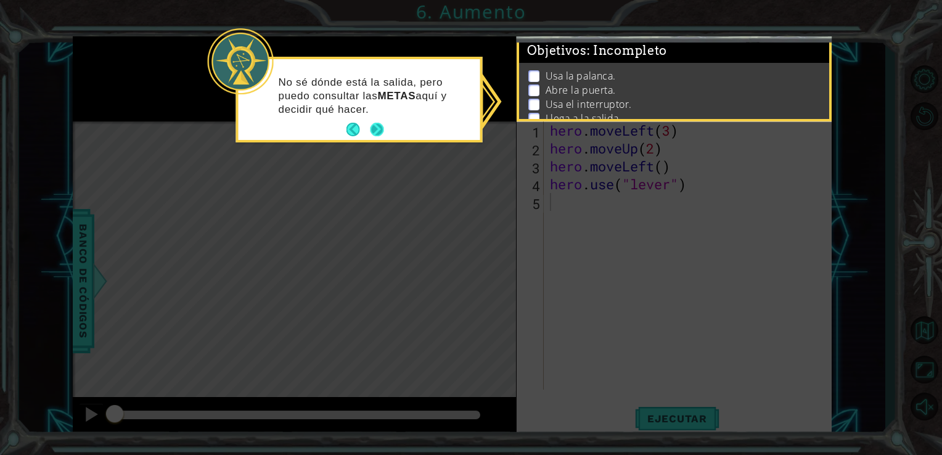
click at [375, 131] on button "Next" at bounding box center [377, 130] width 14 height 14
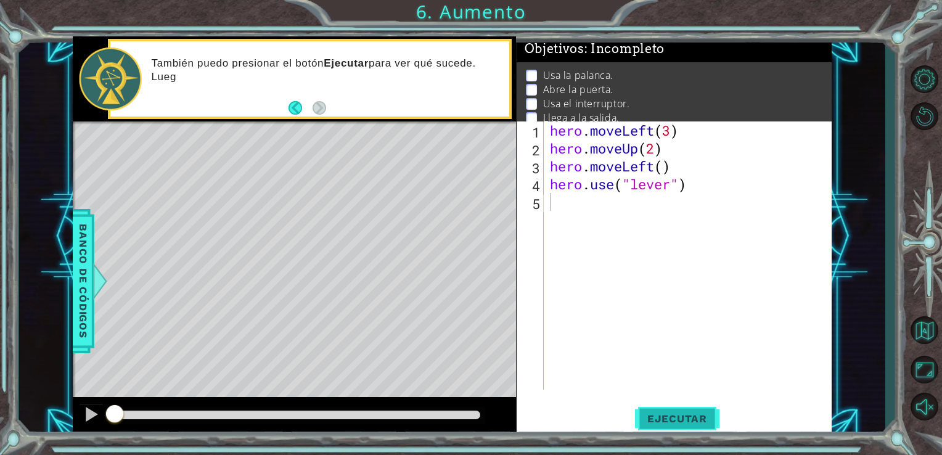
click at [662, 417] on span "Ejecutar" at bounding box center [677, 418] width 84 height 12
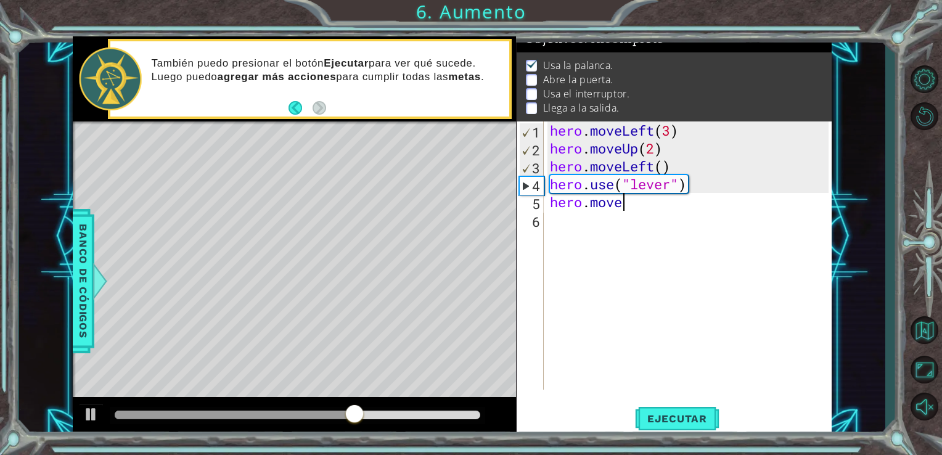
scroll to position [0, 2]
type textarea "hero.moveLeft()"
click at [619, 223] on div "hero . moveLeft ( 3 ) hero . moveUp ( 2 ) hero . moveLeft ( ) hero . use ( "lev…" at bounding box center [691, 273] width 288 height 304
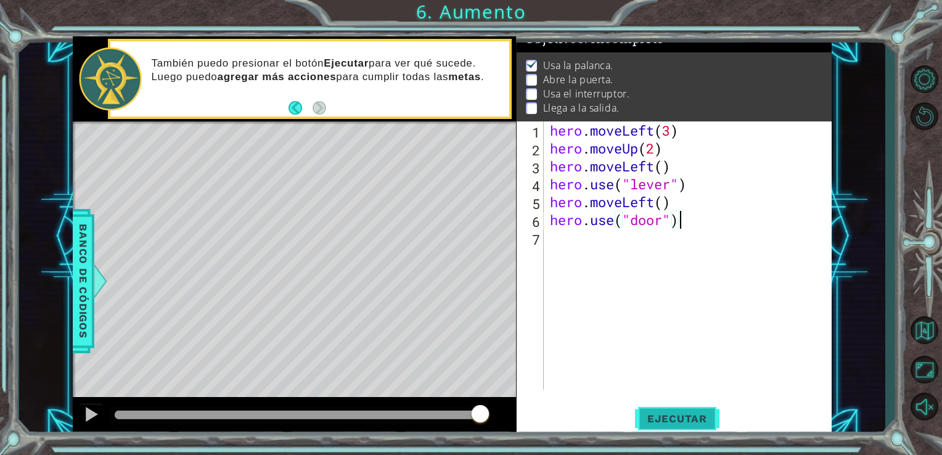
type textarea "hero.use("door")"
click at [678, 425] on span "Ejecutar" at bounding box center [677, 418] width 84 height 12
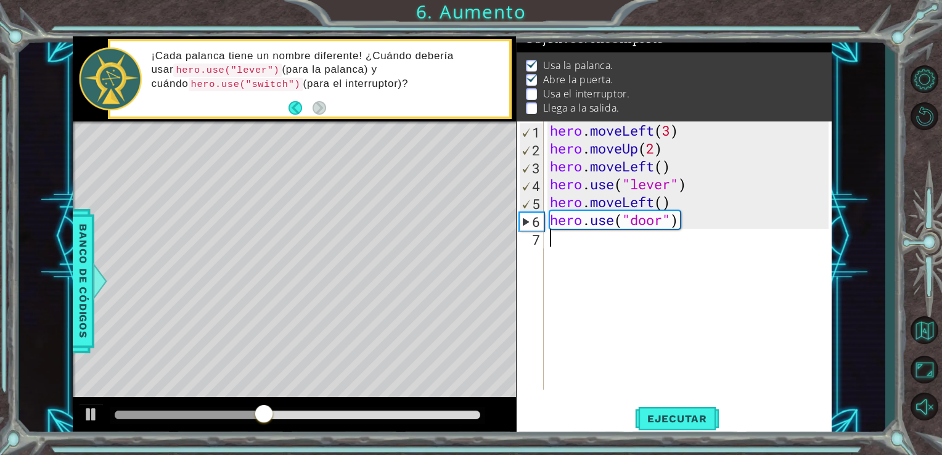
click at [635, 241] on div "hero . moveLeft ( 3 ) hero . moveUp ( 2 ) hero . moveLeft ( ) hero . use ( "lev…" at bounding box center [691, 273] width 288 height 304
type textarea "hero.moveRight(2)"
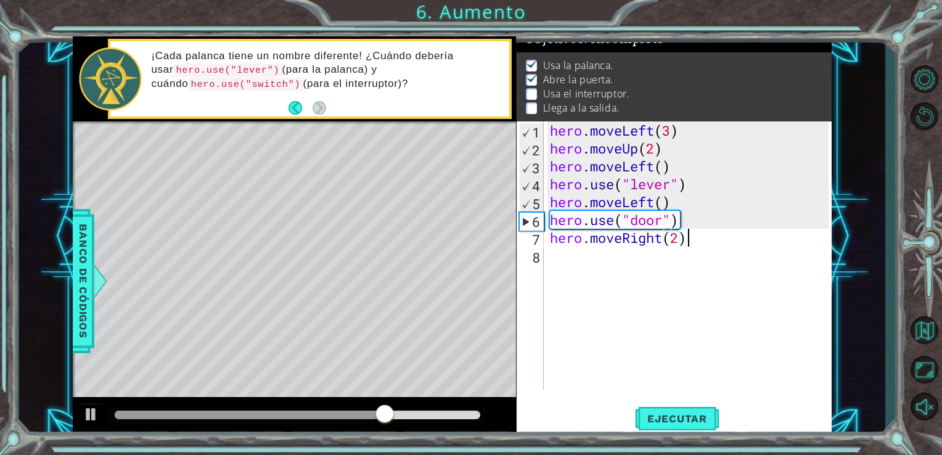
scroll to position [0, 5]
click at [656, 265] on div "hero . moveLeft ( 3 ) hero . moveUp ( 2 ) hero . moveLeft ( ) hero . use ( "lev…" at bounding box center [691, 273] width 288 height 304
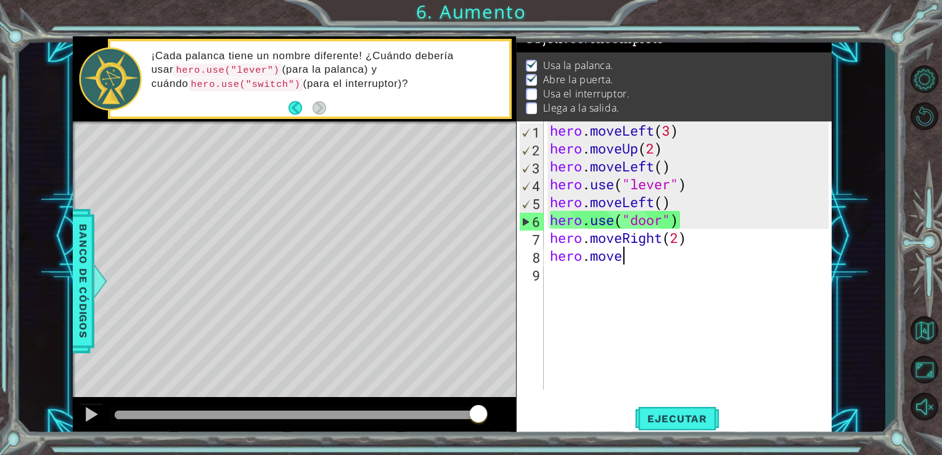
scroll to position [0, 2]
click at [662, 237] on div "hero . moveLeft ( 3 ) hero . moveUp ( 2 ) hero . moveLeft ( ) hero . use ( "lev…" at bounding box center [691, 273] width 288 height 304
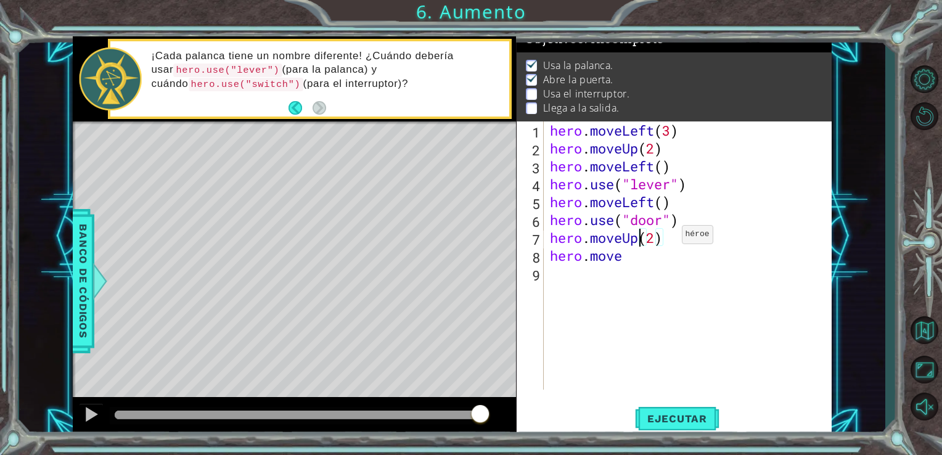
scroll to position [0, 4]
click at [633, 260] on div "hero . moveLeft ( 3 ) hero . moveUp ( 2 ) hero . moveLeft ( ) hero . use ( "lev…" at bounding box center [691, 273] width 288 height 304
type textarea "hero.moveRight(2)"
click at [670, 412] on span "Ejecutar" at bounding box center [677, 418] width 84 height 12
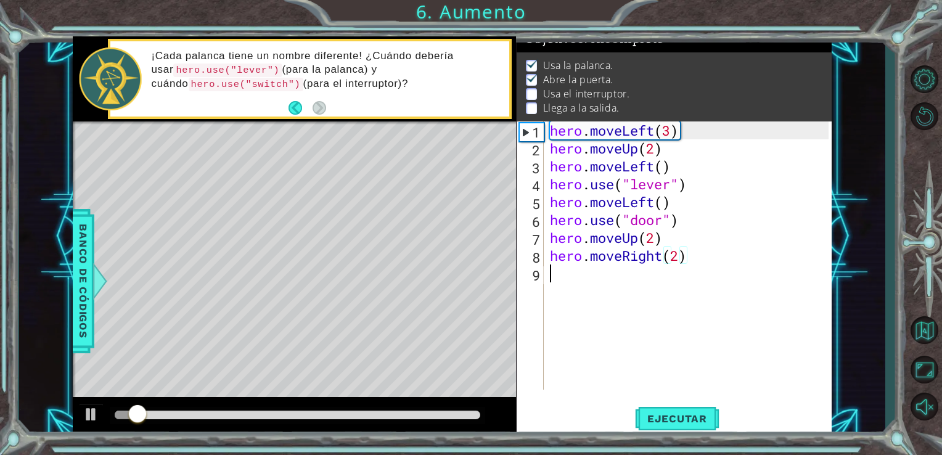
click at [612, 279] on div "hero . moveLeft ( 3 ) hero . moveUp ( 2 ) hero . moveLeft ( ) hero . use ( "lev…" at bounding box center [691, 273] width 288 height 304
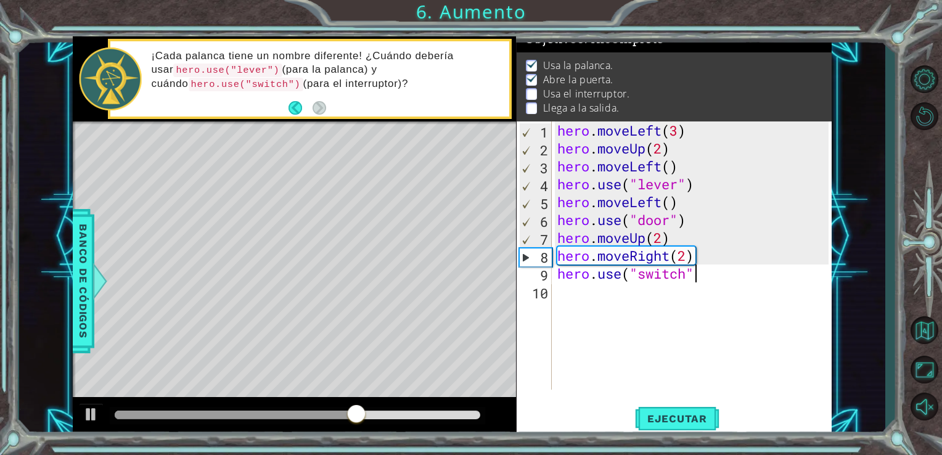
type textarea "hero.use("switch")"
click at [604, 307] on div "hero . moveLeft ( 3 ) hero . moveUp ( 2 ) hero . moveLeft ( ) hero . use ( "lev…" at bounding box center [695, 273] width 280 height 304
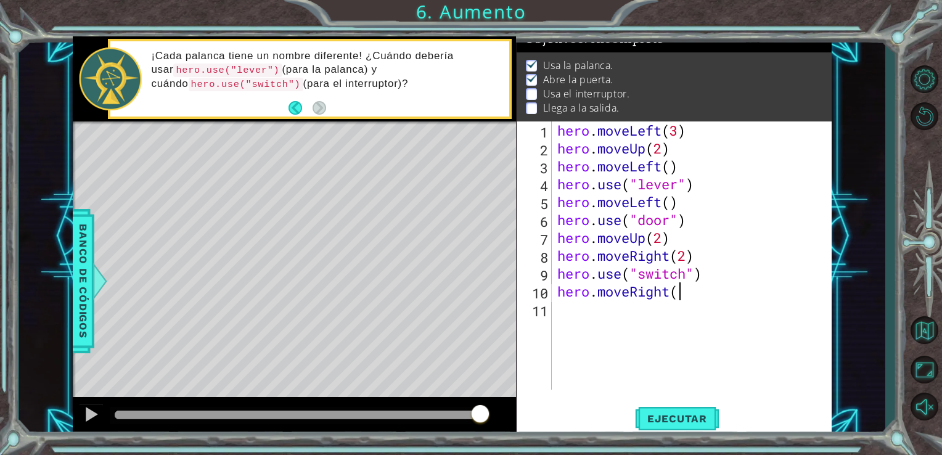
scroll to position [0, 5]
type textarea "hero.moveRight()"
click at [614, 314] on div "hero . moveLeft ( 3 ) hero . moveUp ( 2 ) hero . moveLeft ( ) hero . use ( "lev…" at bounding box center [695, 273] width 280 height 304
type textarea "hero.moveUp()"
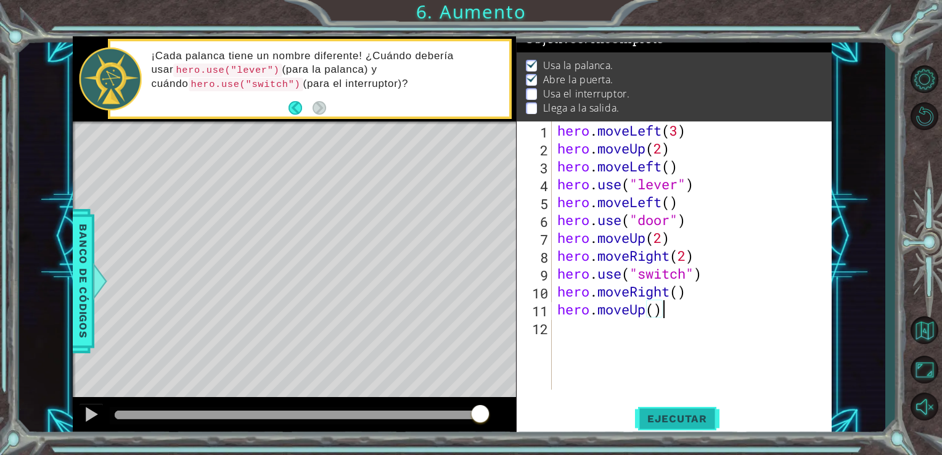
click at [656, 407] on button "Ejecutar" at bounding box center [677, 417] width 84 height 31
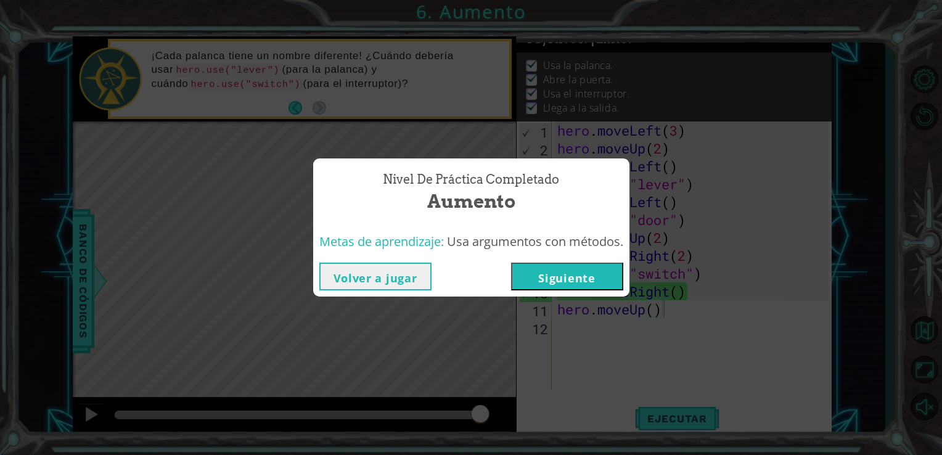
click at [554, 277] on button "Siguiente" at bounding box center [567, 277] width 112 height 28
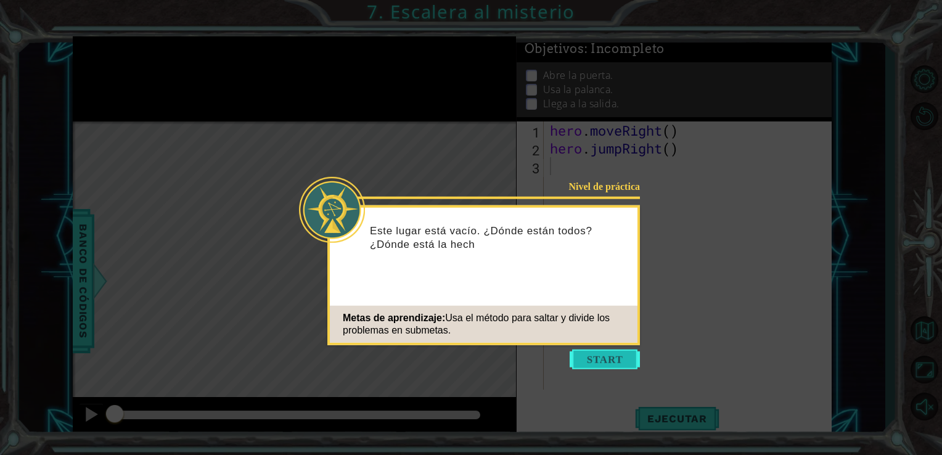
click at [603, 361] on button "Start" at bounding box center [604, 359] width 70 height 20
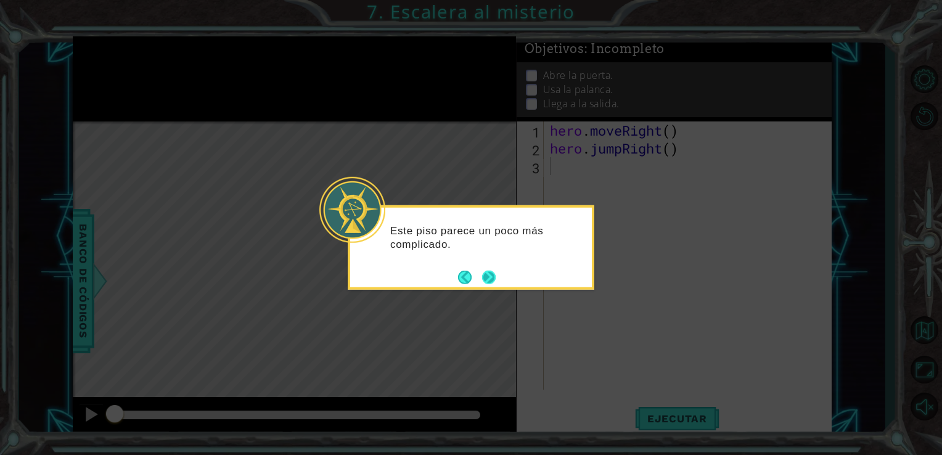
click at [494, 274] on button "Next" at bounding box center [489, 277] width 14 height 14
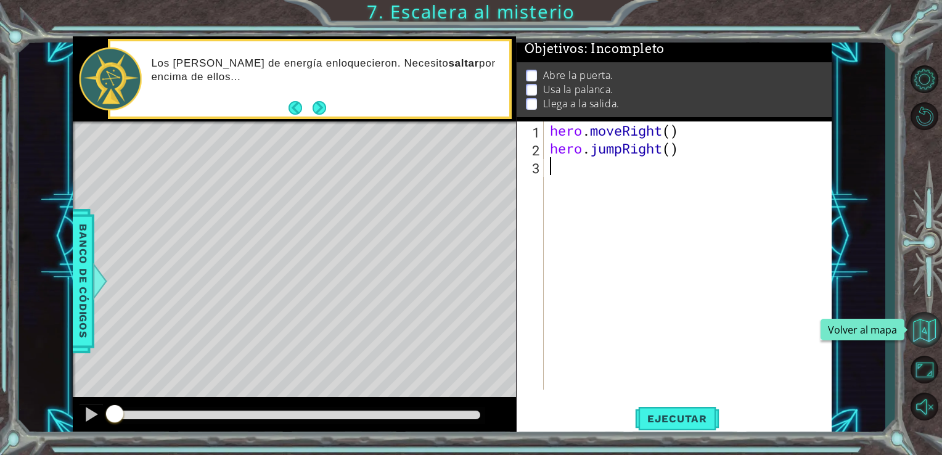
click at [926, 335] on button "Volver al mapa" at bounding box center [924, 330] width 36 height 36
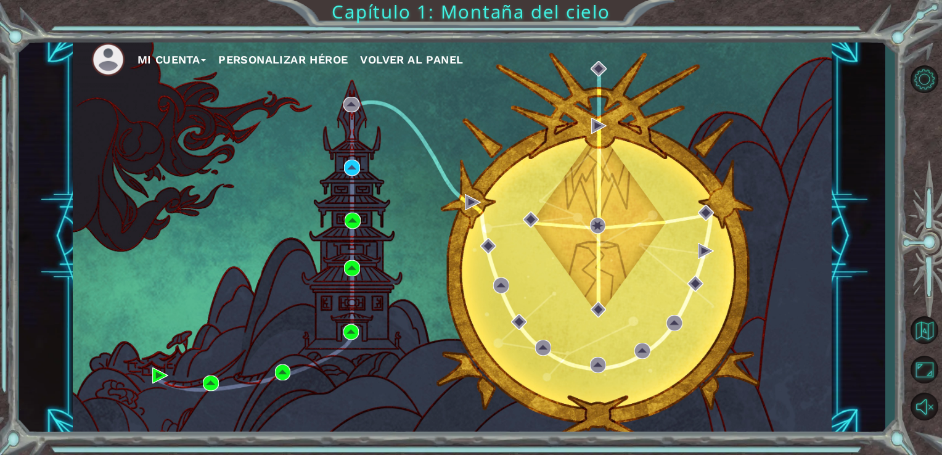
click at [428, 62] on span "Volver al panel" at bounding box center [411, 59] width 103 height 13
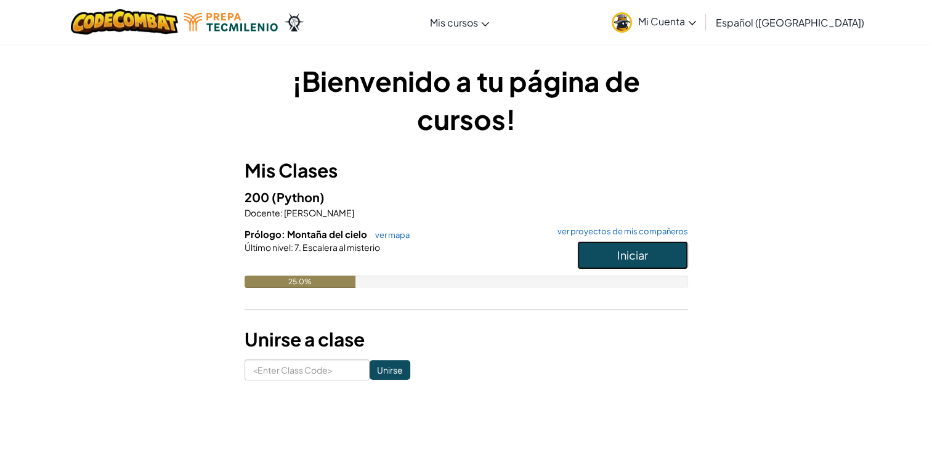
click at [628, 259] on span "Iniciar" at bounding box center [632, 255] width 31 height 14
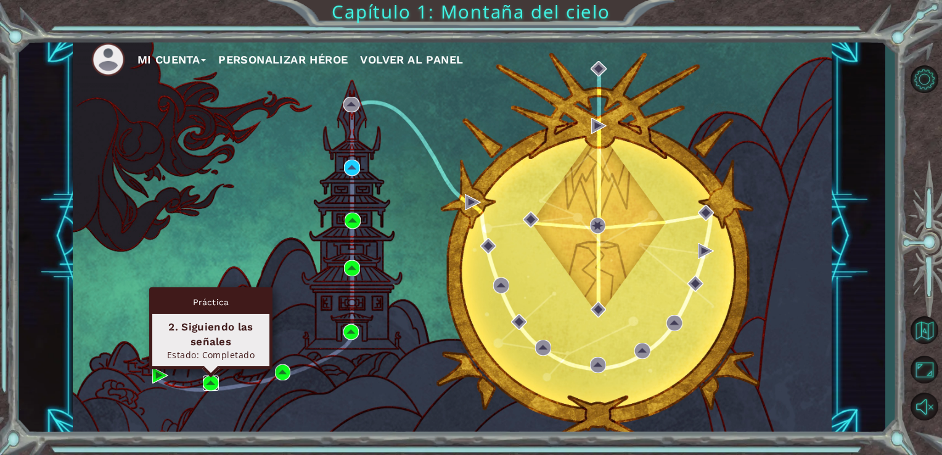
click at [205, 383] on img at bounding box center [211, 383] width 16 height 16
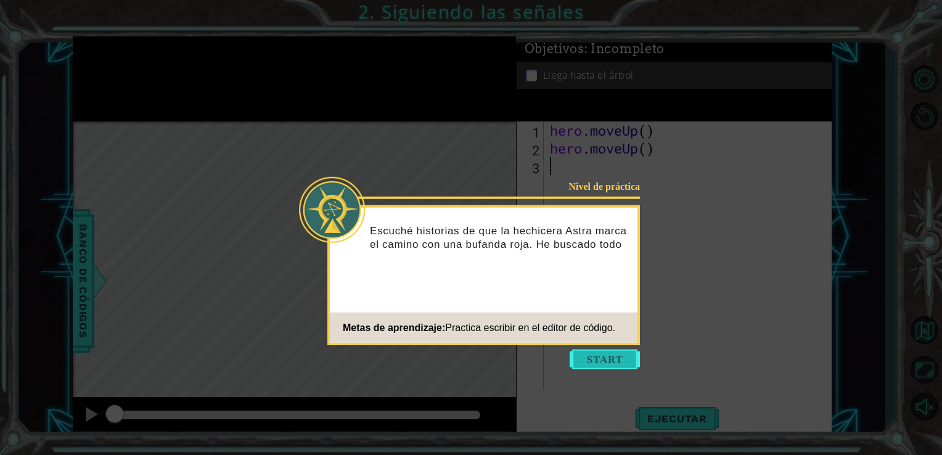
click at [598, 358] on button "Start" at bounding box center [604, 359] width 70 height 20
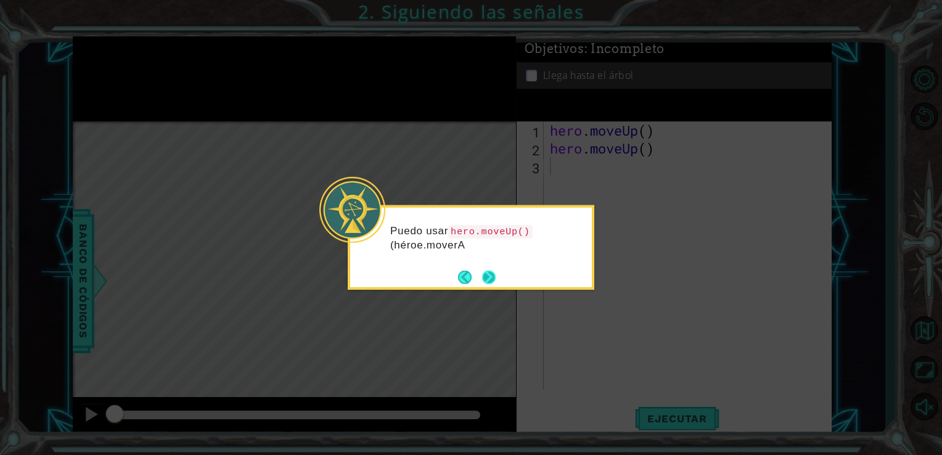
click at [486, 275] on button "Next" at bounding box center [489, 277] width 14 height 14
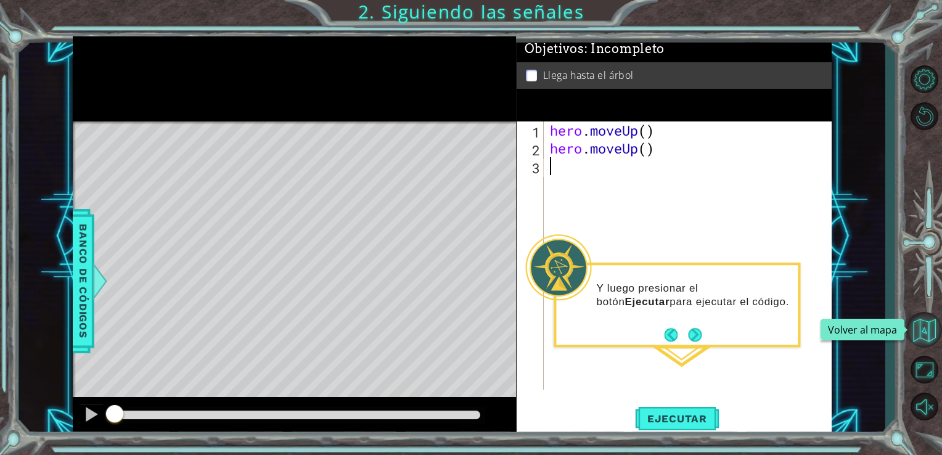
click at [929, 327] on button "Volver al mapa" at bounding box center [924, 330] width 36 height 36
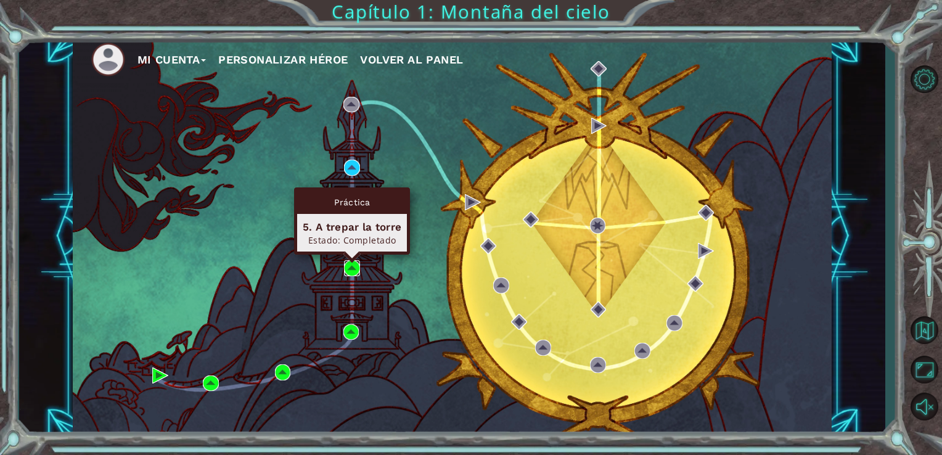
click at [348, 266] on img at bounding box center [352, 268] width 16 height 16
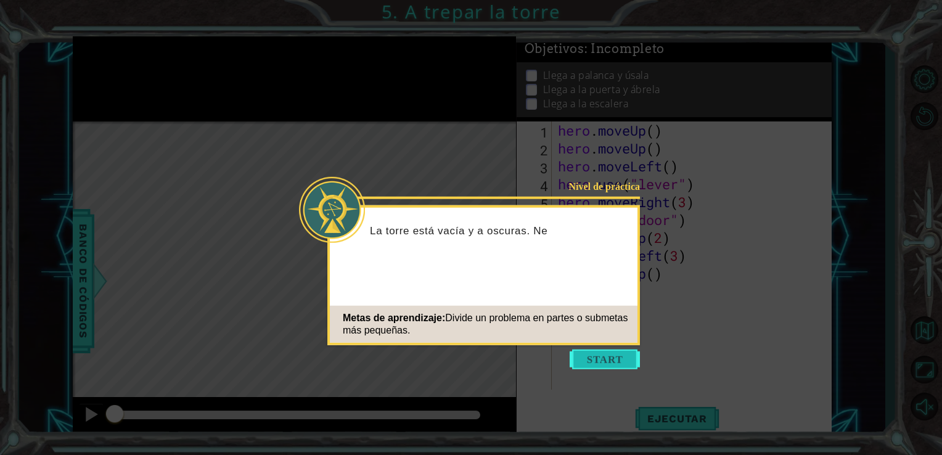
click at [606, 359] on button "Start" at bounding box center [604, 359] width 70 height 20
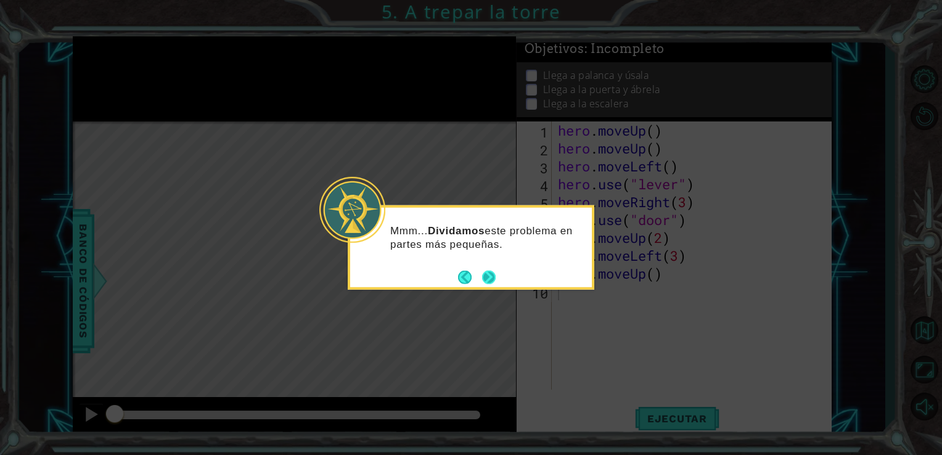
click at [488, 274] on button "Next" at bounding box center [489, 277] width 14 height 14
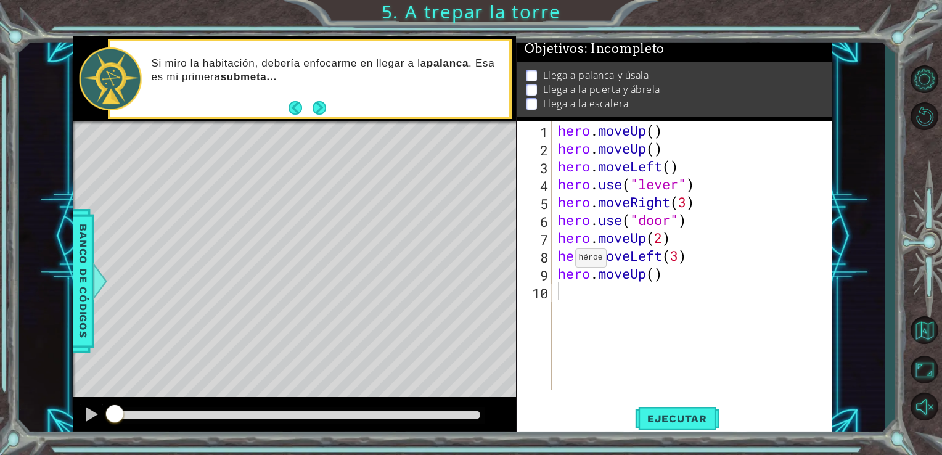
click at [326, 114] on button "Next" at bounding box center [319, 108] width 17 height 17
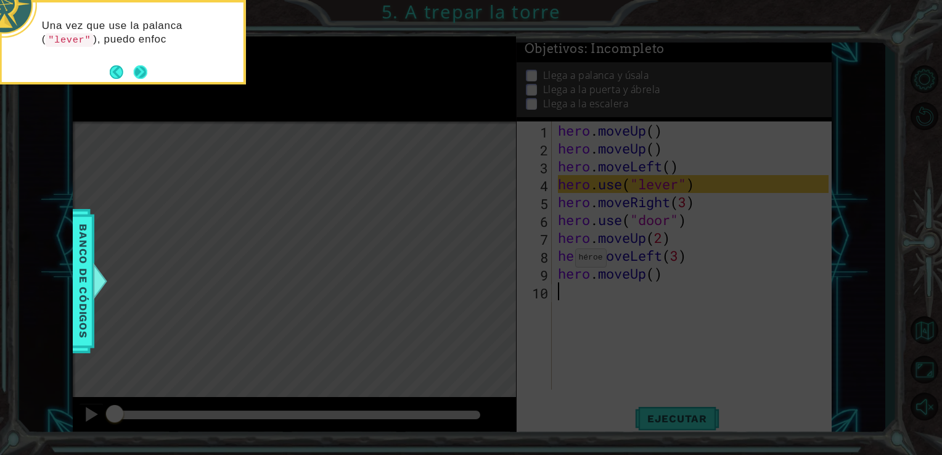
click at [144, 75] on button "Next" at bounding box center [141, 72] width 14 height 14
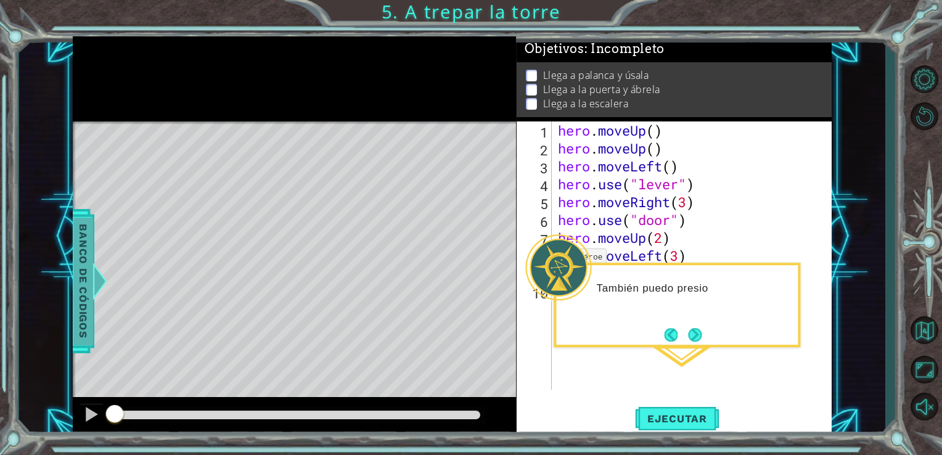
click at [94, 245] on div "Banco de códigos" at bounding box center [83, 281] width 22 height 144
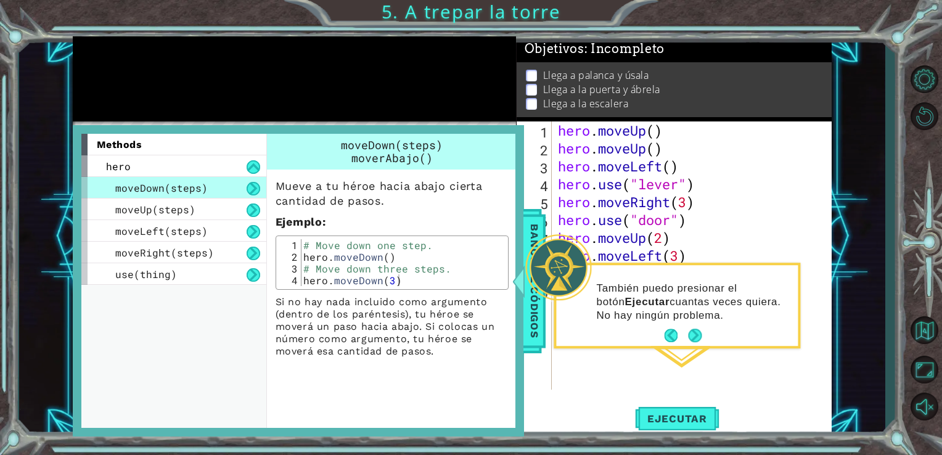
type textarea "hero.moveUp(2)"
click at [698, 231] on div "hero . moveUp ( ) hero . moveUp ( ) hero . moveLeft ( ) hero . use ( "lever" ) …" at bounding box center [695, 273] width 280 height 304
click at [858, 132] on div "1 ההההההההההההההההההההההההההההההההההההההההההההההההההההההההההההההההההההההההההההה…" at bounding box center [452, 236] width 866 height 400
click at [537, 305] on span "Banco de códigos" at bounding box center [534, 281] width 20 height 128
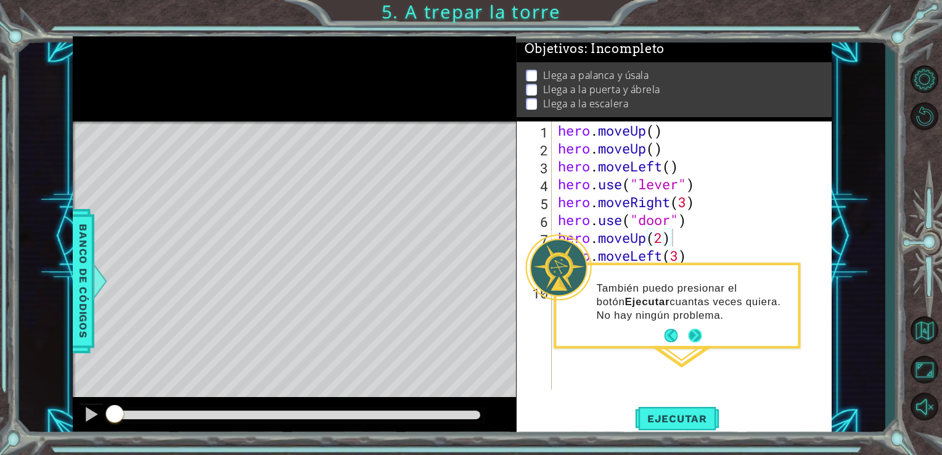
click at [695, 339] on button "Next" at bounding box center [695, 336] width 14 height 14
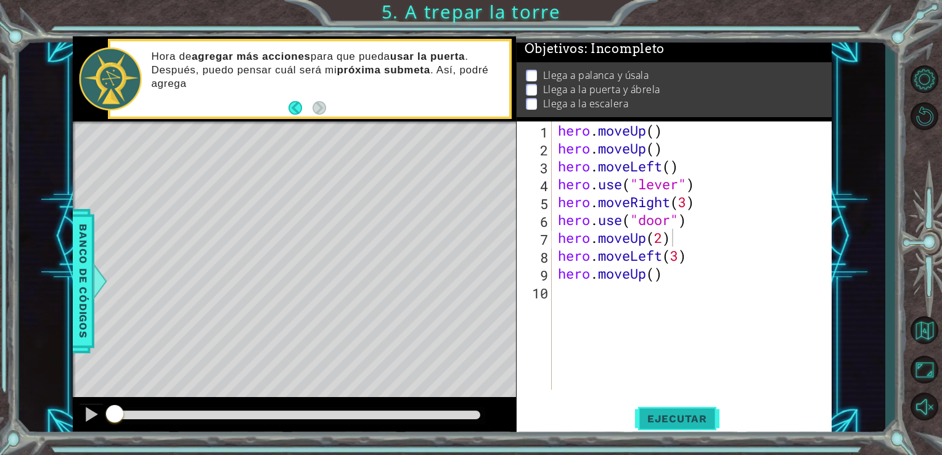
click at [674, 418] on span "Ejecutar" at bounding box center [677, 418] width 84 height 12
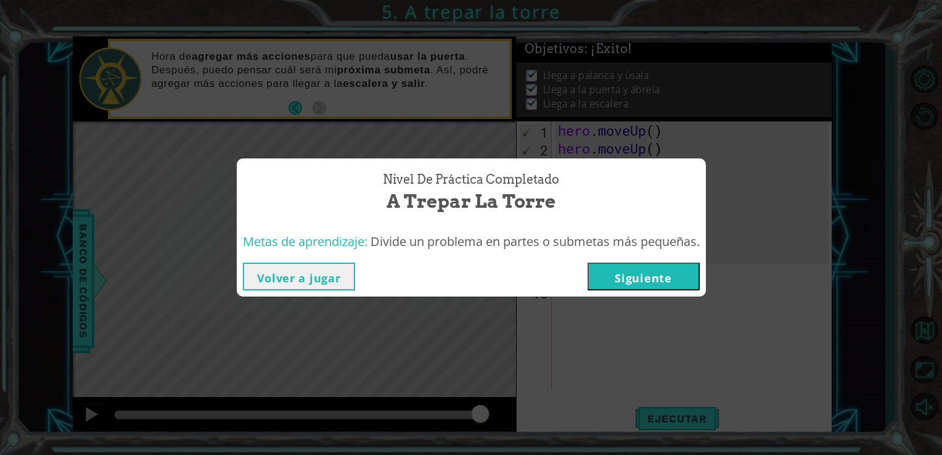
click at [603, 275] on button "Siguiente" at bounding box center [643, 277] width 112 height 28
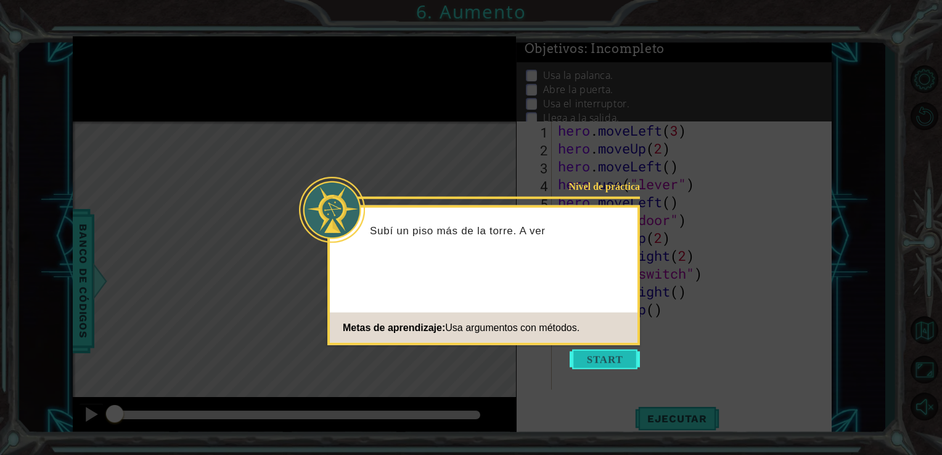
click at [611, 362] on button "Start" at bounding box center [604, 359] width 70 height 20
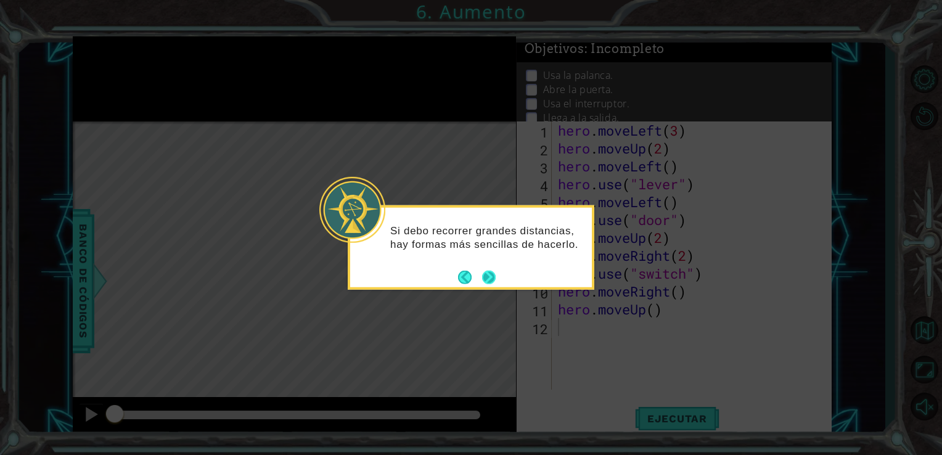
click at [493, 277] on button "Next" at bounding box center [488, 277] width 15 height 15
